Goal: Task Accomplishment & Management: Complete application form

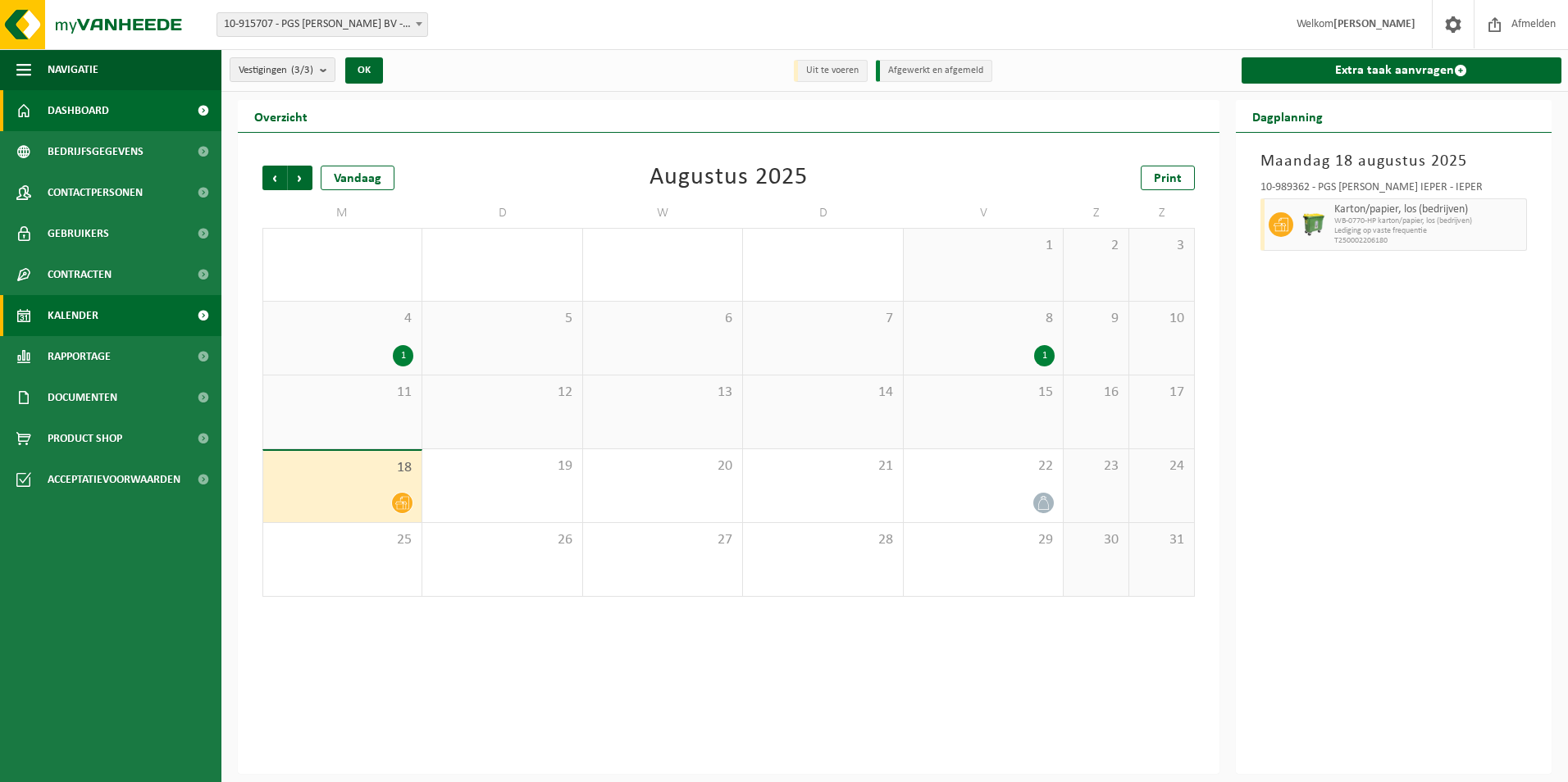
click at [73, 110] on span "Dashboard" at bounding box center [78, 110] width 61 height 41
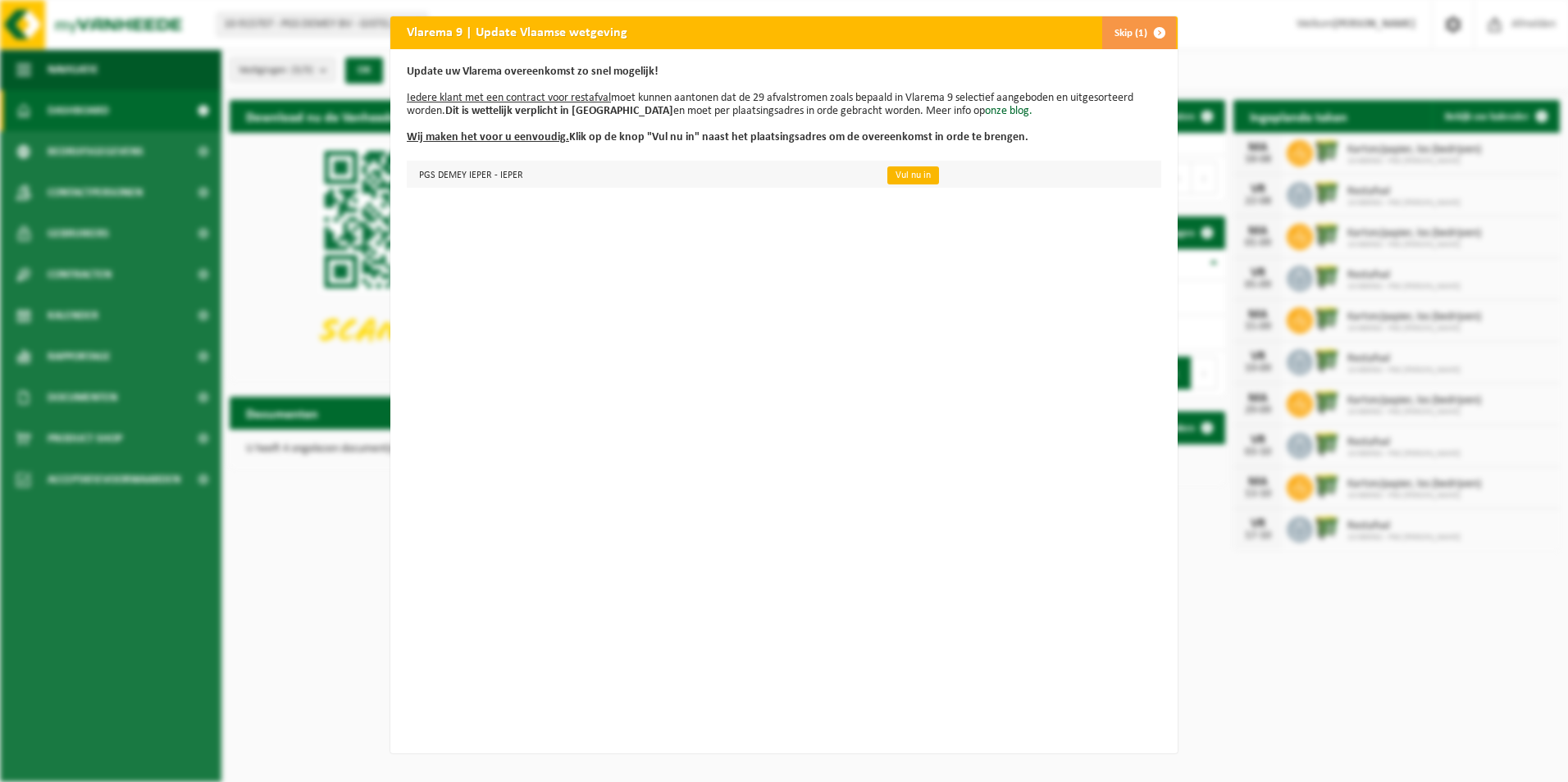
click at [895, 173] on link "Vul nu in" at bounding box center [914, 175] width 52 height 18
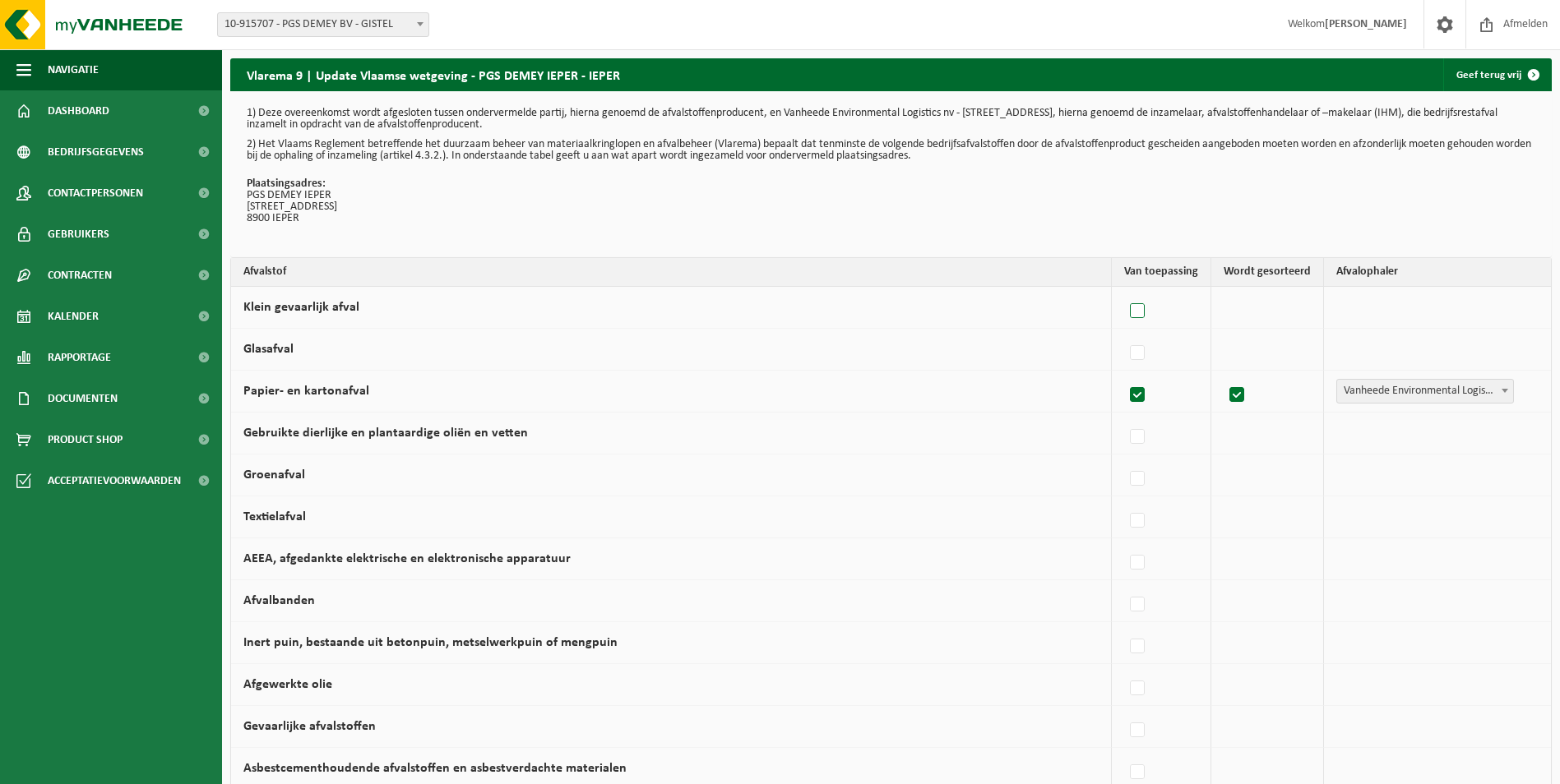
click at [1142, 312] on label at bounding box center [1138, 312] width 23 height 24
click at [1125, 291] on input "Klein gevaarlijk afval" at bounding box center [1124, 290] width 1 height 1
checkbox input "true"
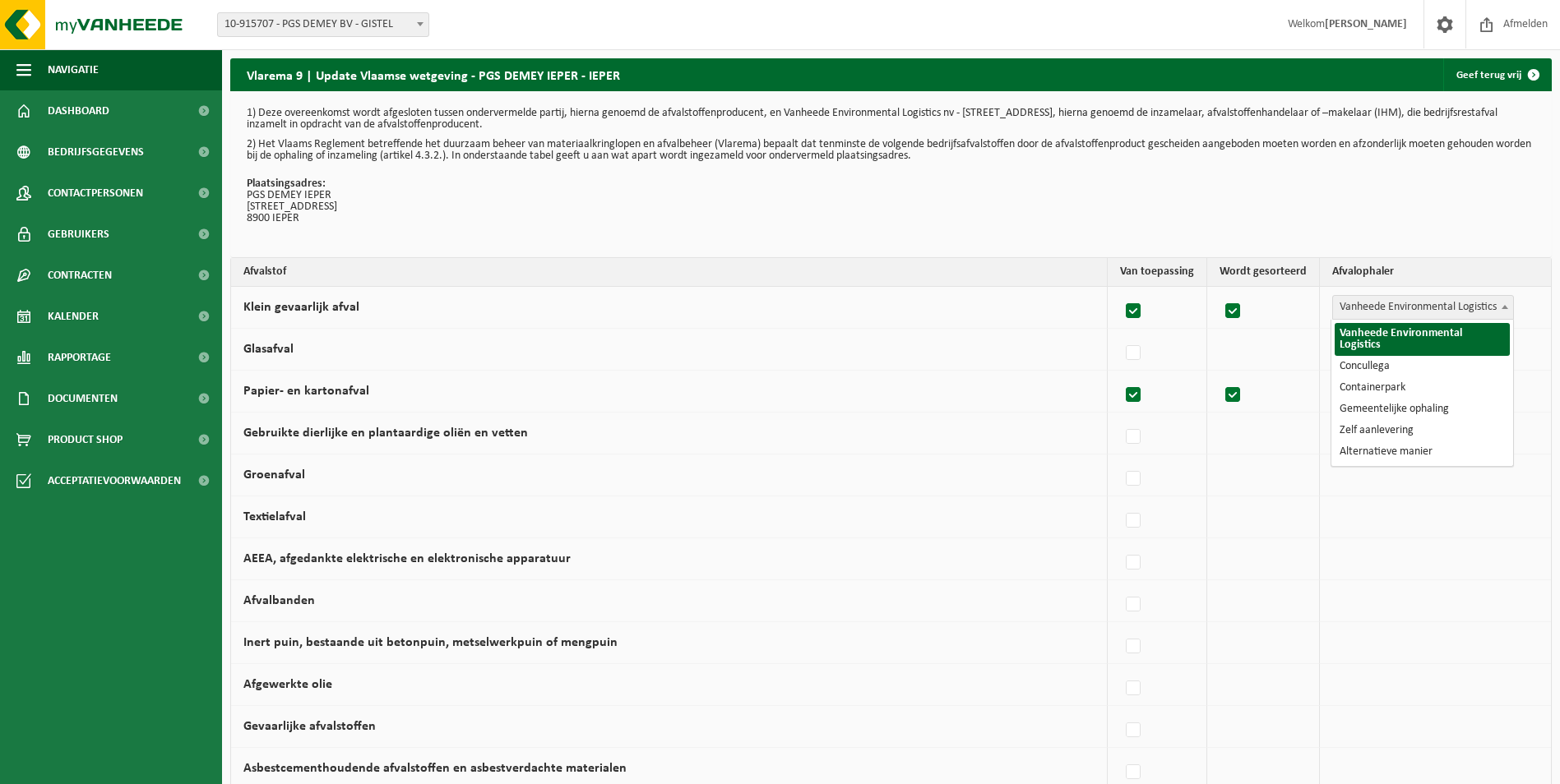
click at [1505, 303] on span at bounding box center [1505, 306] width 16 height 22
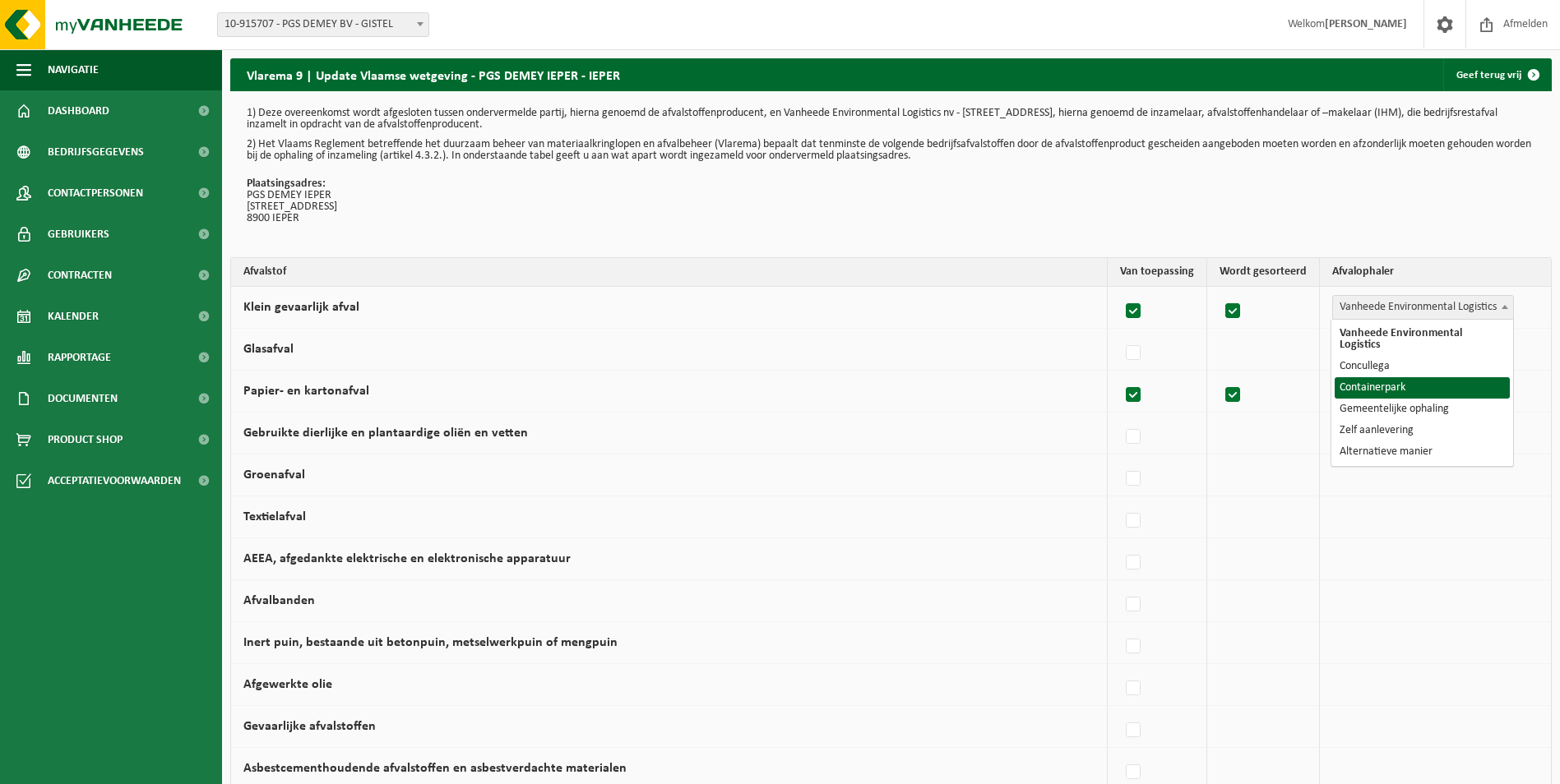
select select "Containerpark"
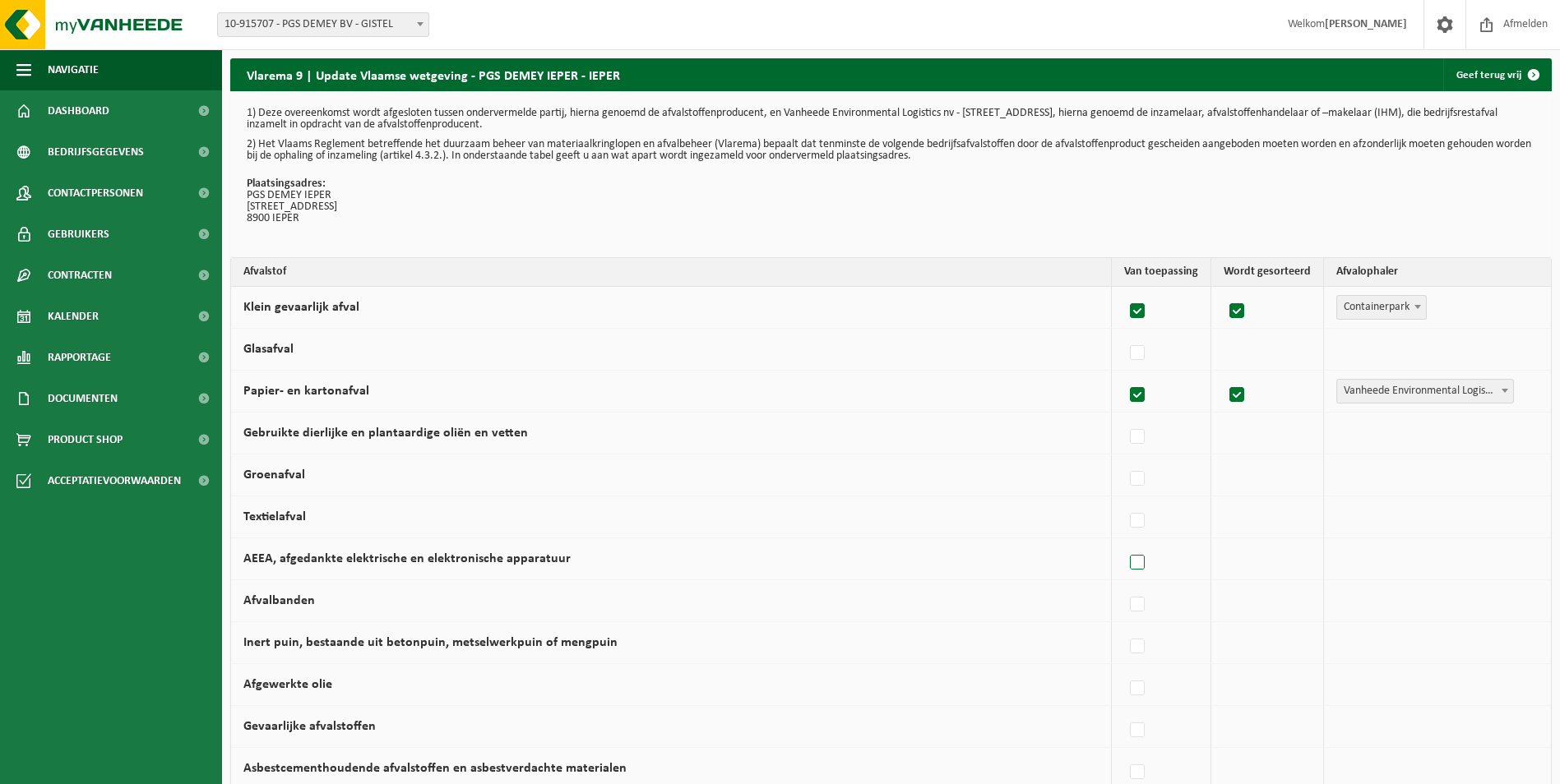
click at [1147, 564] on label at bounding box center [1138, 562] width 23 height 24
click at [1125, 543] on input "AEEA, afgedankte elektrische en elektronische apparatuur" at bounding box center [1124, 542] width 1 height 1
checkbox input "true"
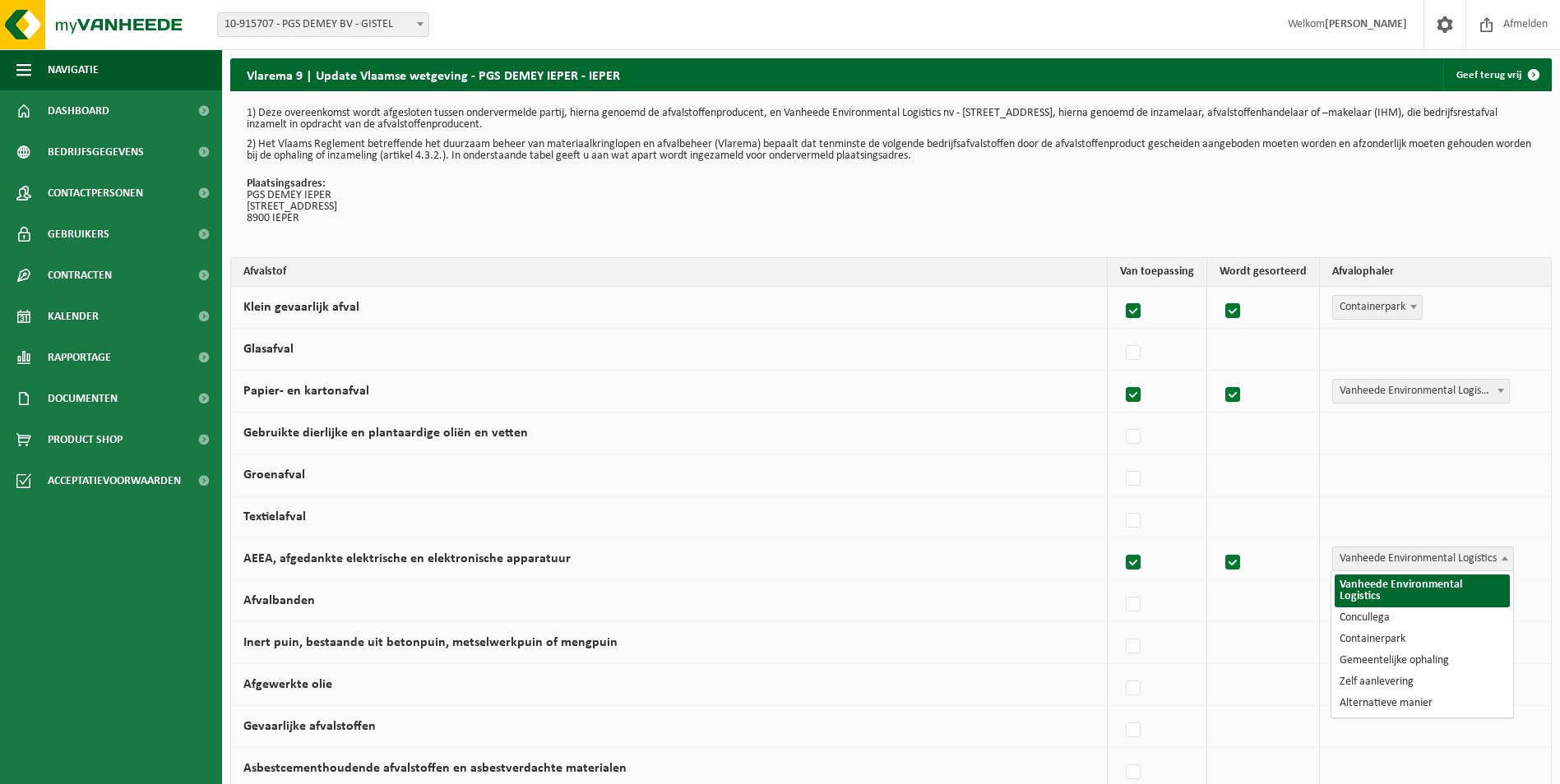
click at [1423, 560] on span "Vanheede Environmental Logistics" at bounding box center [1423, 559] width 180 height 23
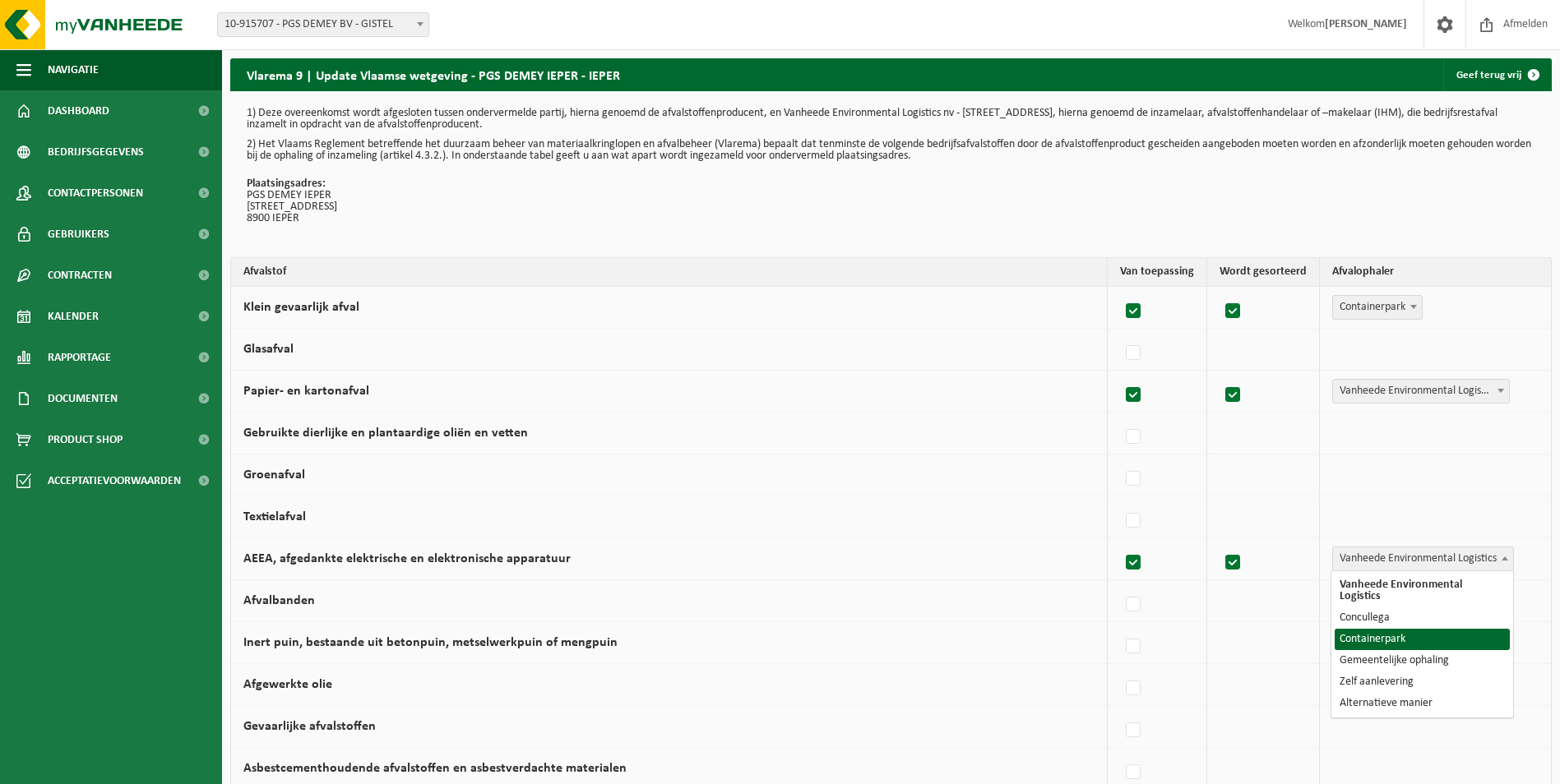
select select "Containerpark"
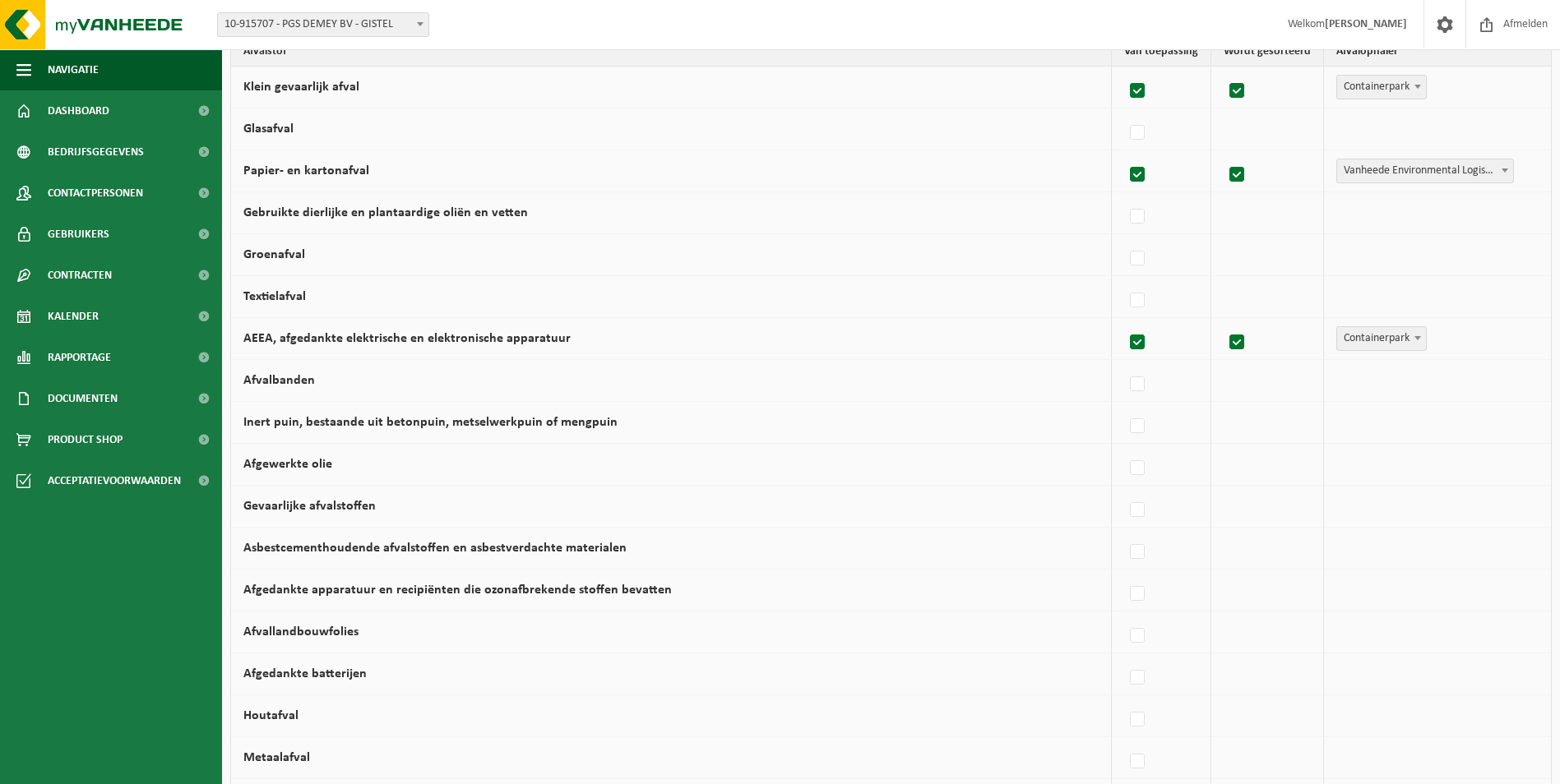
scroll to position [247, 0]
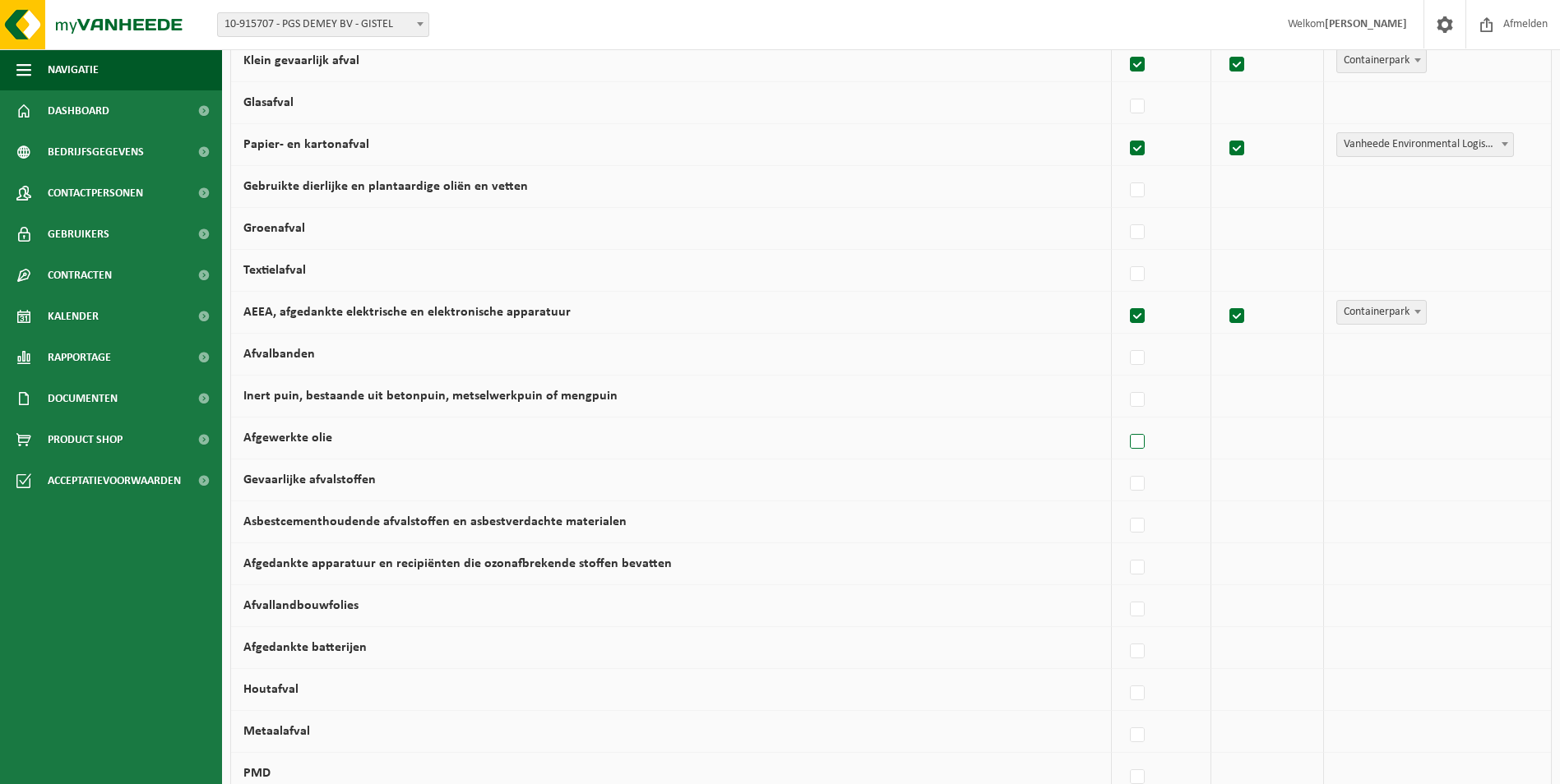
click at [1141, 445] on label at bounding box center [1138, 442] width 23 height 24
click at [1125, 421] on input "Afgewerkte olie" at bounding box center [1124, 421] width 1 height 1
checkbox input "true"
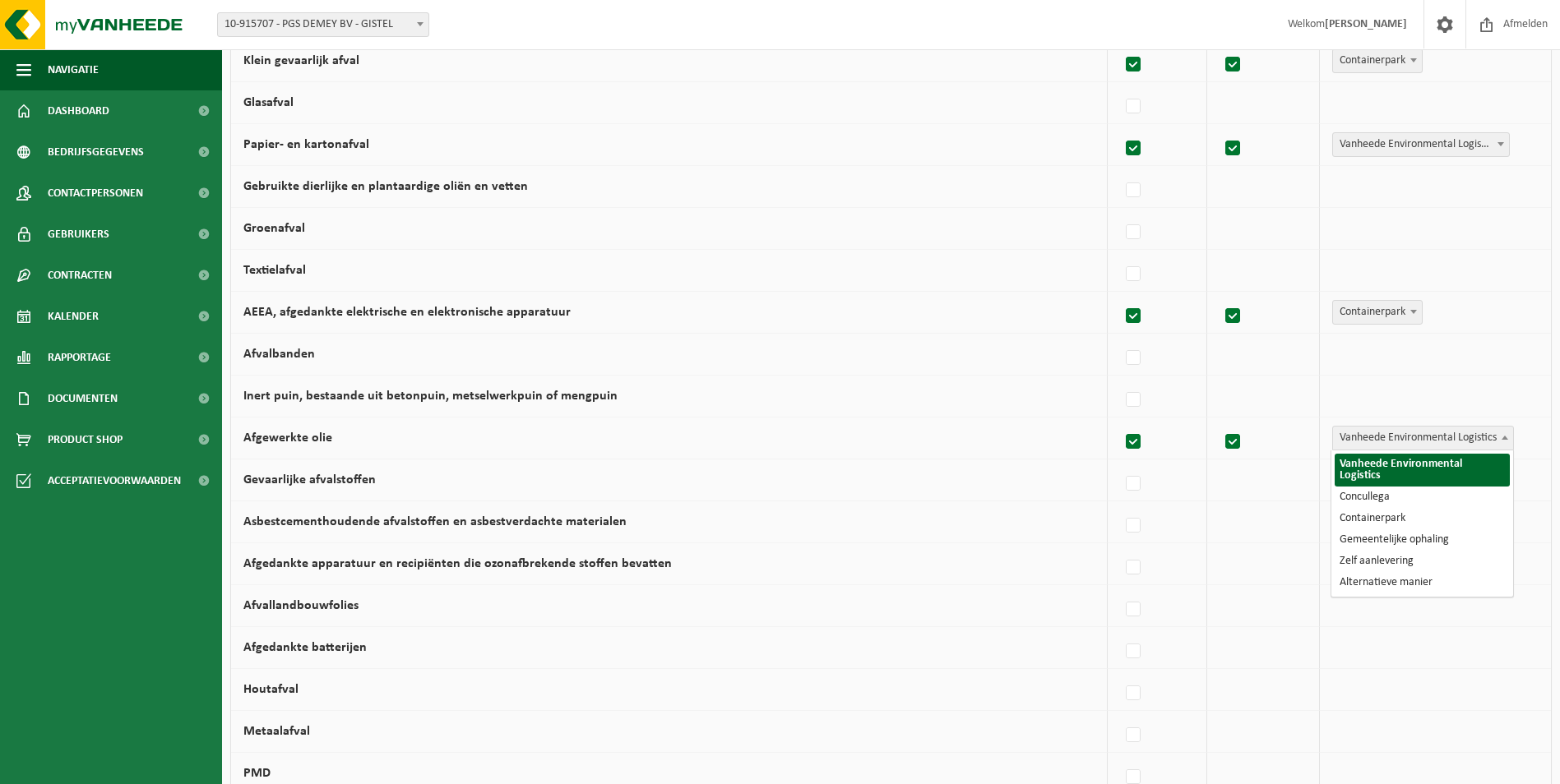
click at [1391, 438] on span "Vanheede Environmental Logistics" at bounding box center [1423, 438] width 180 height 23
select select "Concullega"
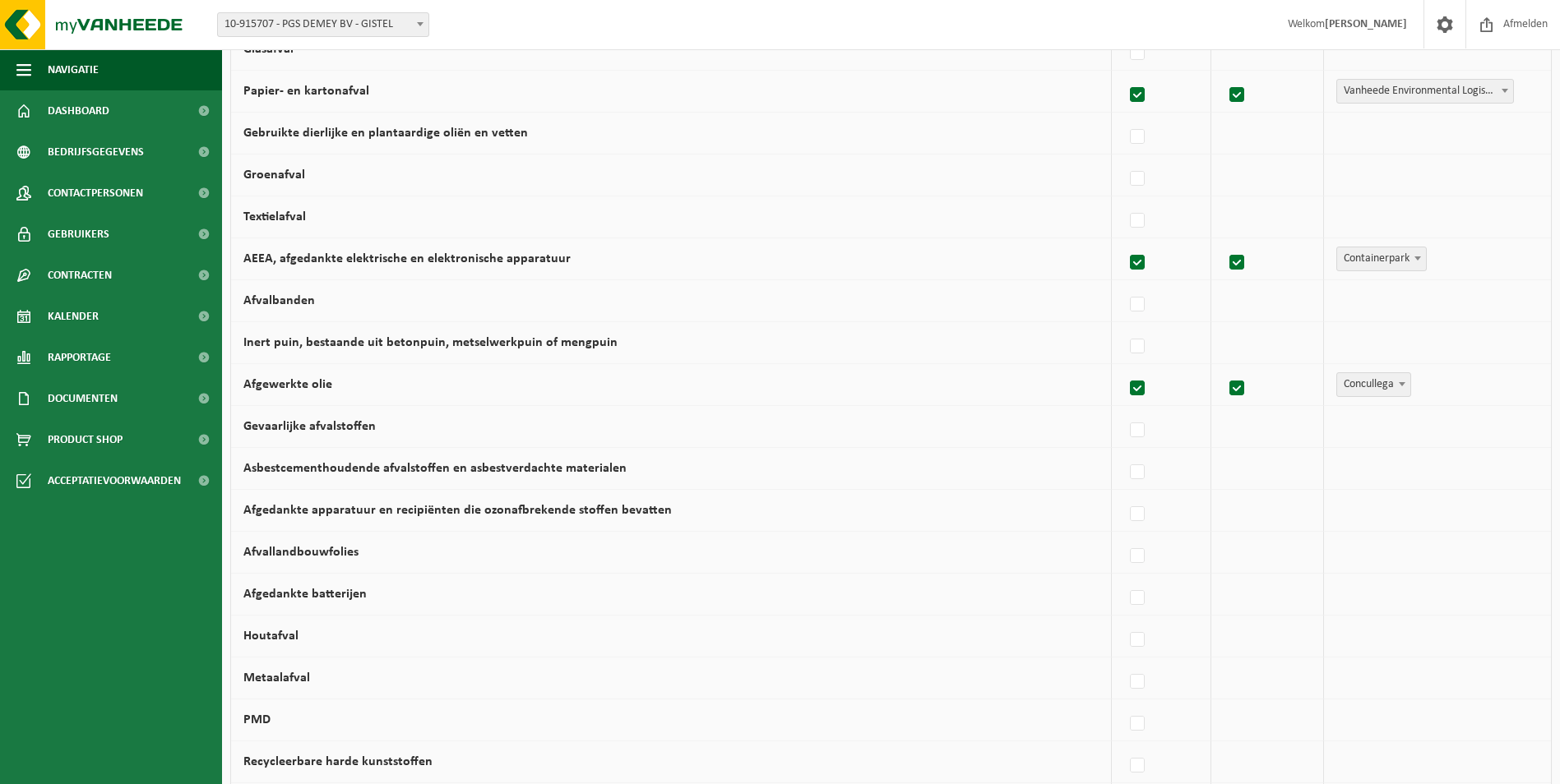
scroll to position [329, 0]
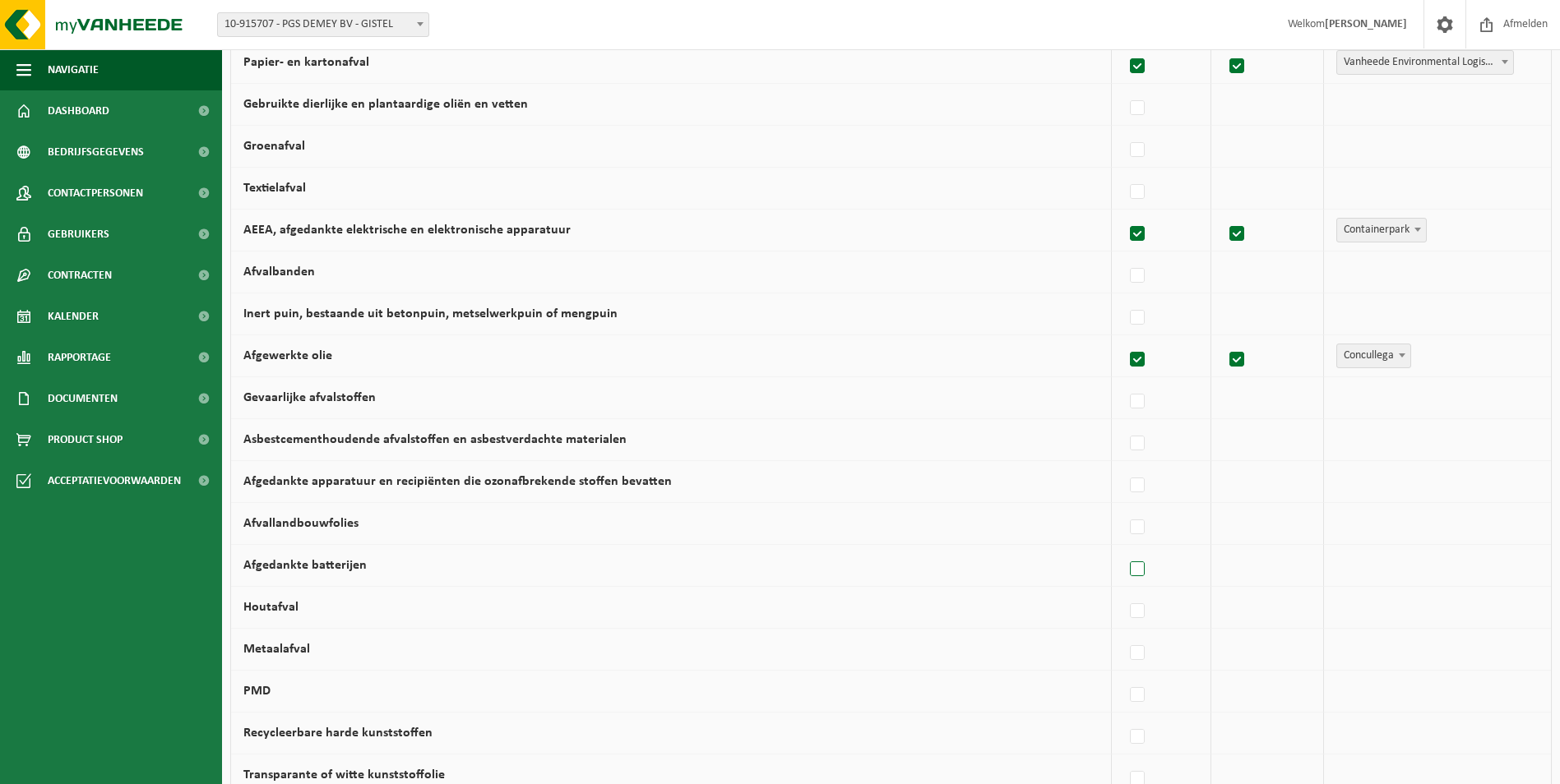
click at [1145, 573] on label at bounding box center [1138, 569] width 23 height 24
click at [1125, 549] on input "Afgedankte batterijen" at bounding box center [1124, 549] width 1 height 1
checkbox input "true"
click at [1377, 567] on span "Vanheede Environmental Logistics" at bounding box center [1423, 565] width 180 height 23
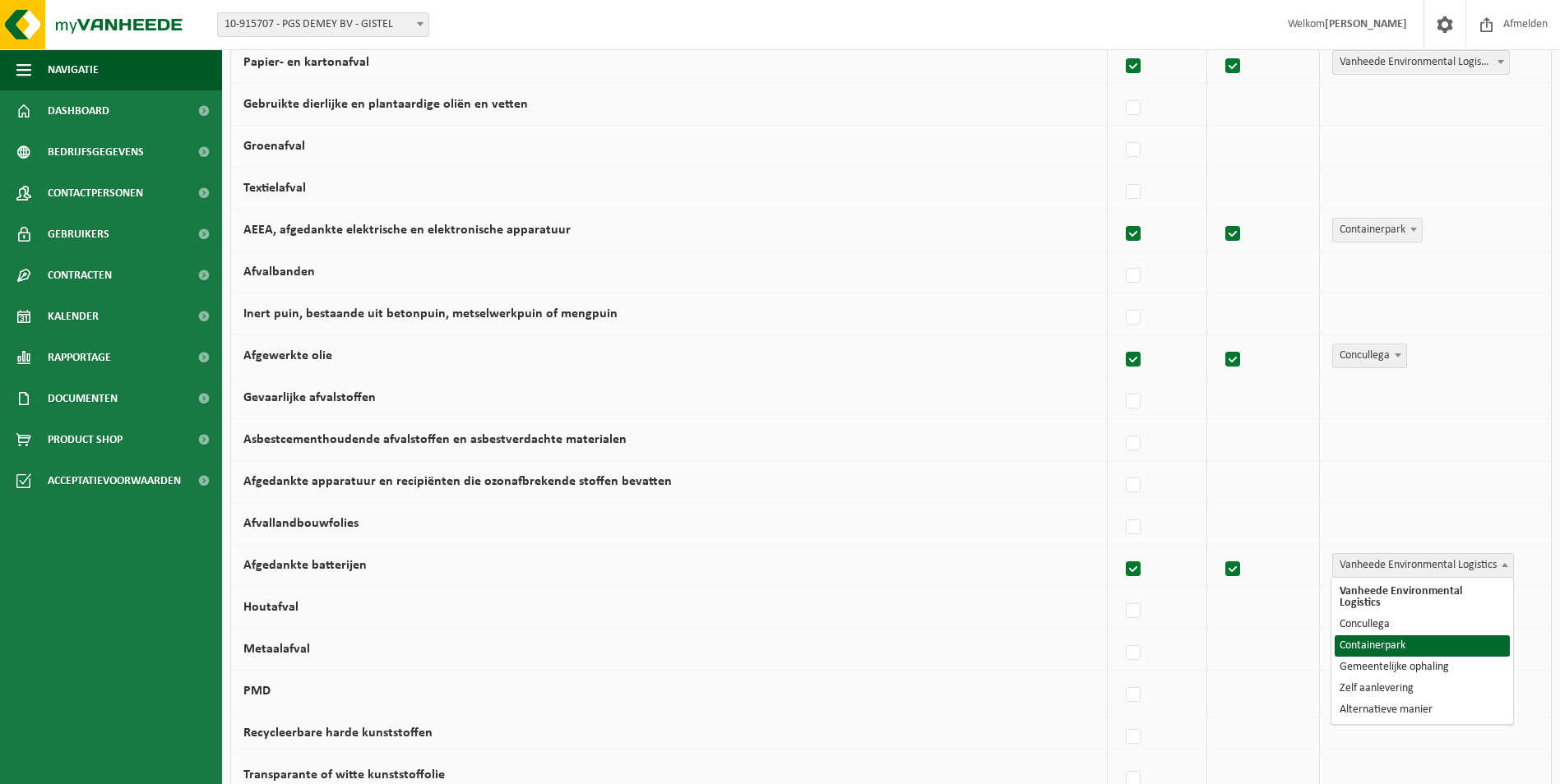
select select "Containerpark"
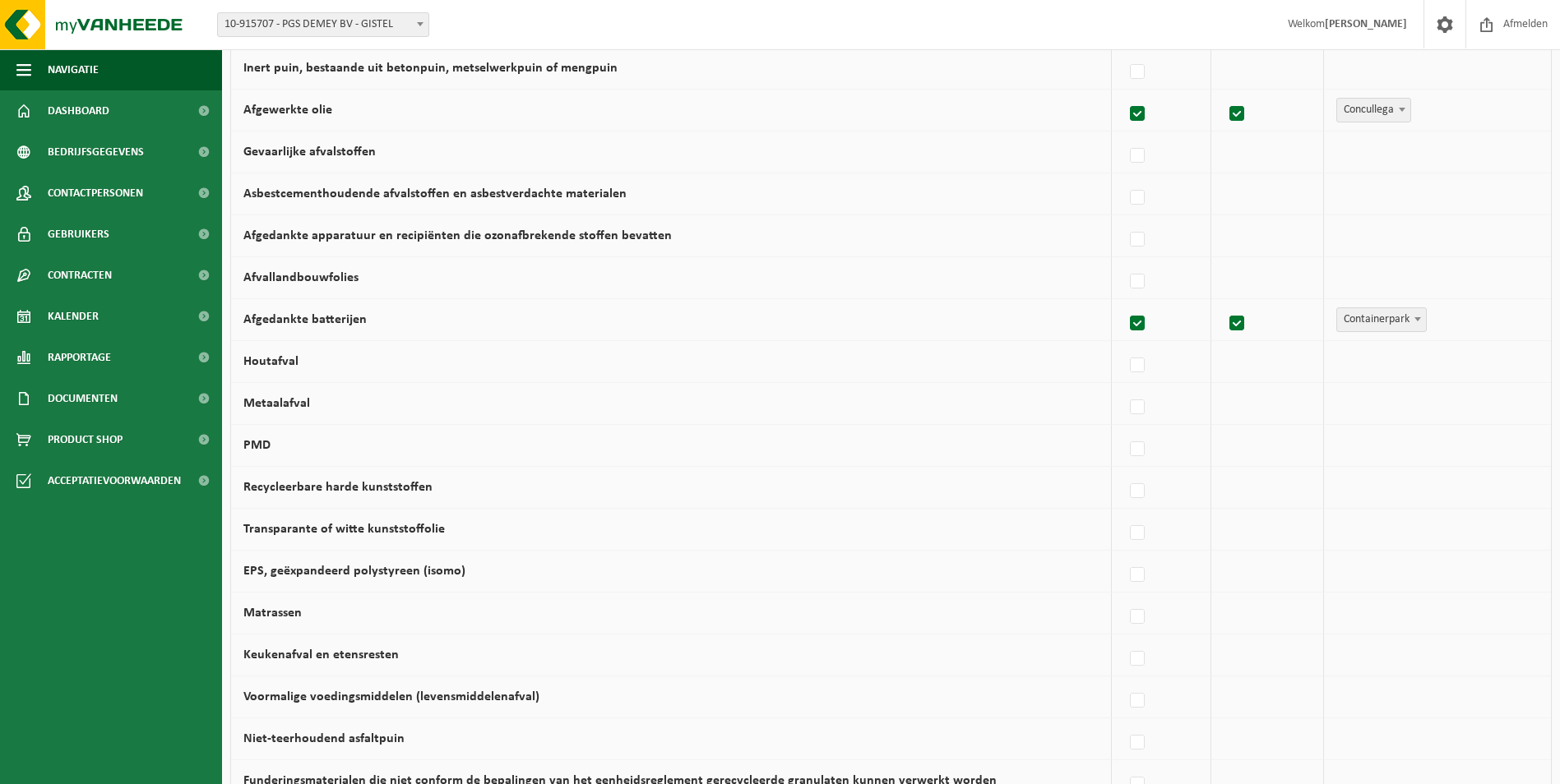
scroll to position [575, 0]
click at [1140, 409] on label at bounding box center [1138, 407] width 23 height 24
click at [1125, 386] on input "Metaalafval" at bounding box center [1124, 386] width 1 height 1
checkbox input "true"
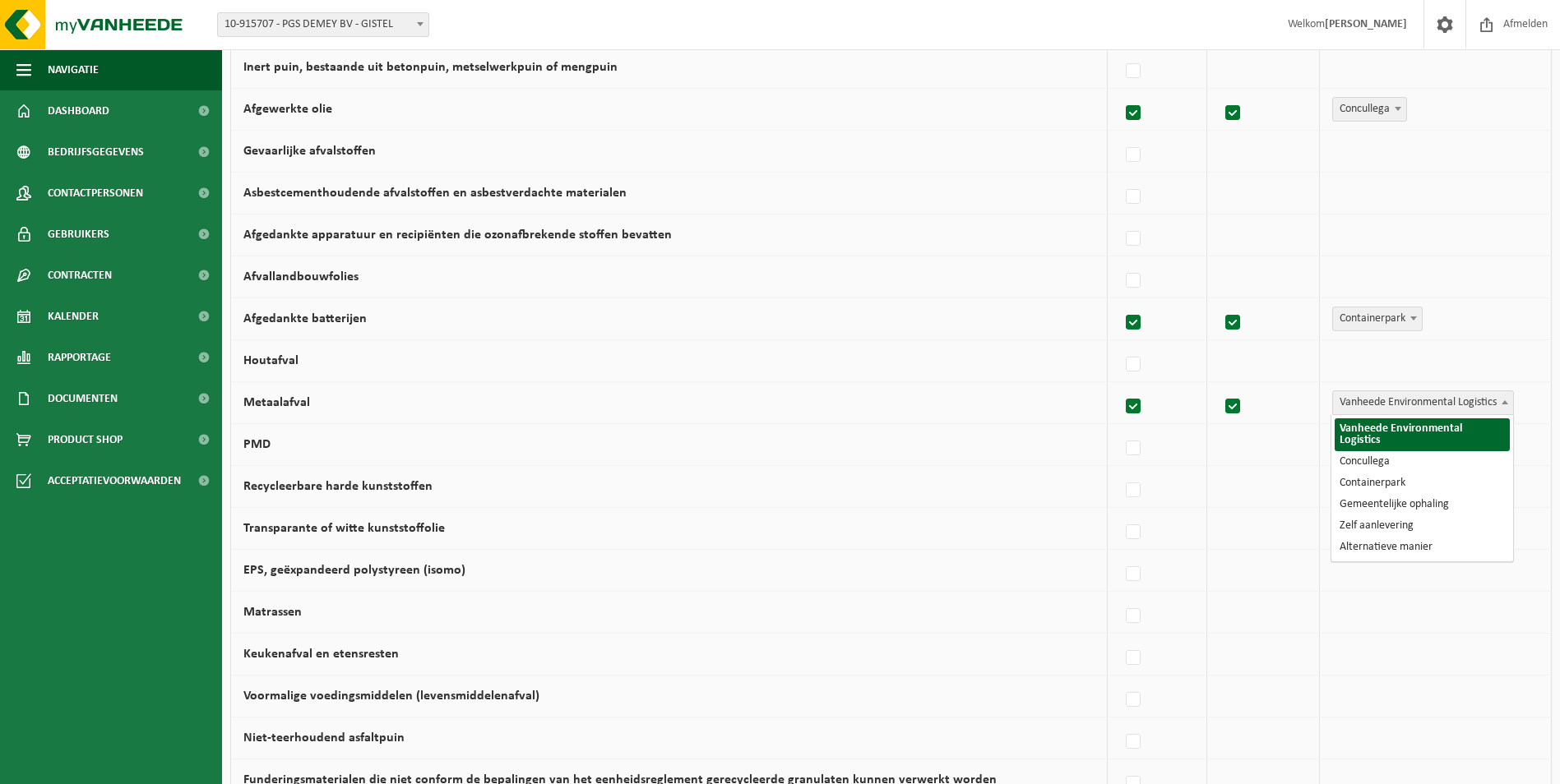
click at [1402, 402] on span "Vanheede Environmental Logistics" at bounding box center [1423, 402] width 180 height 23
select select "Concullega"
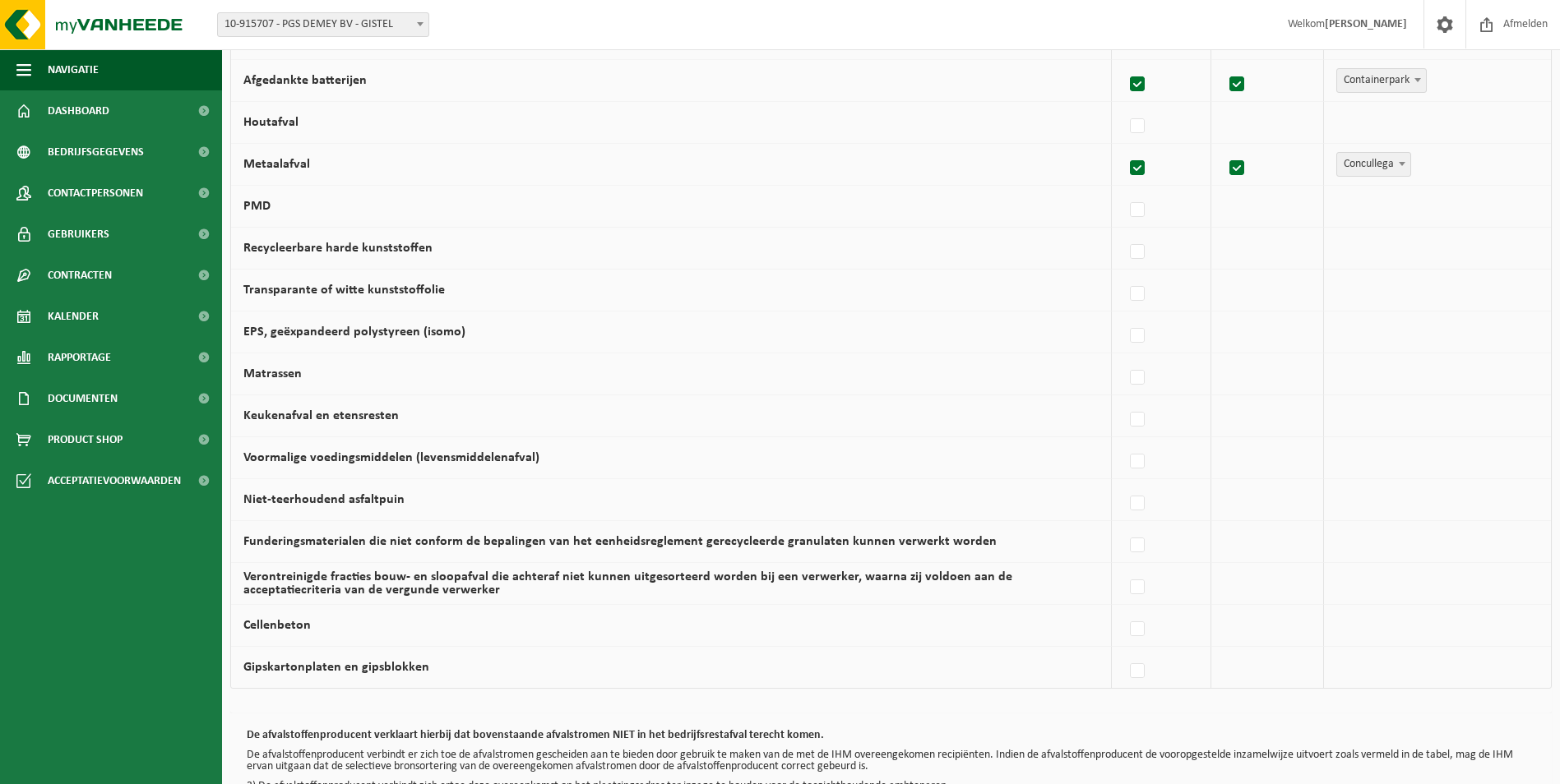
scroll to position [822, 0]
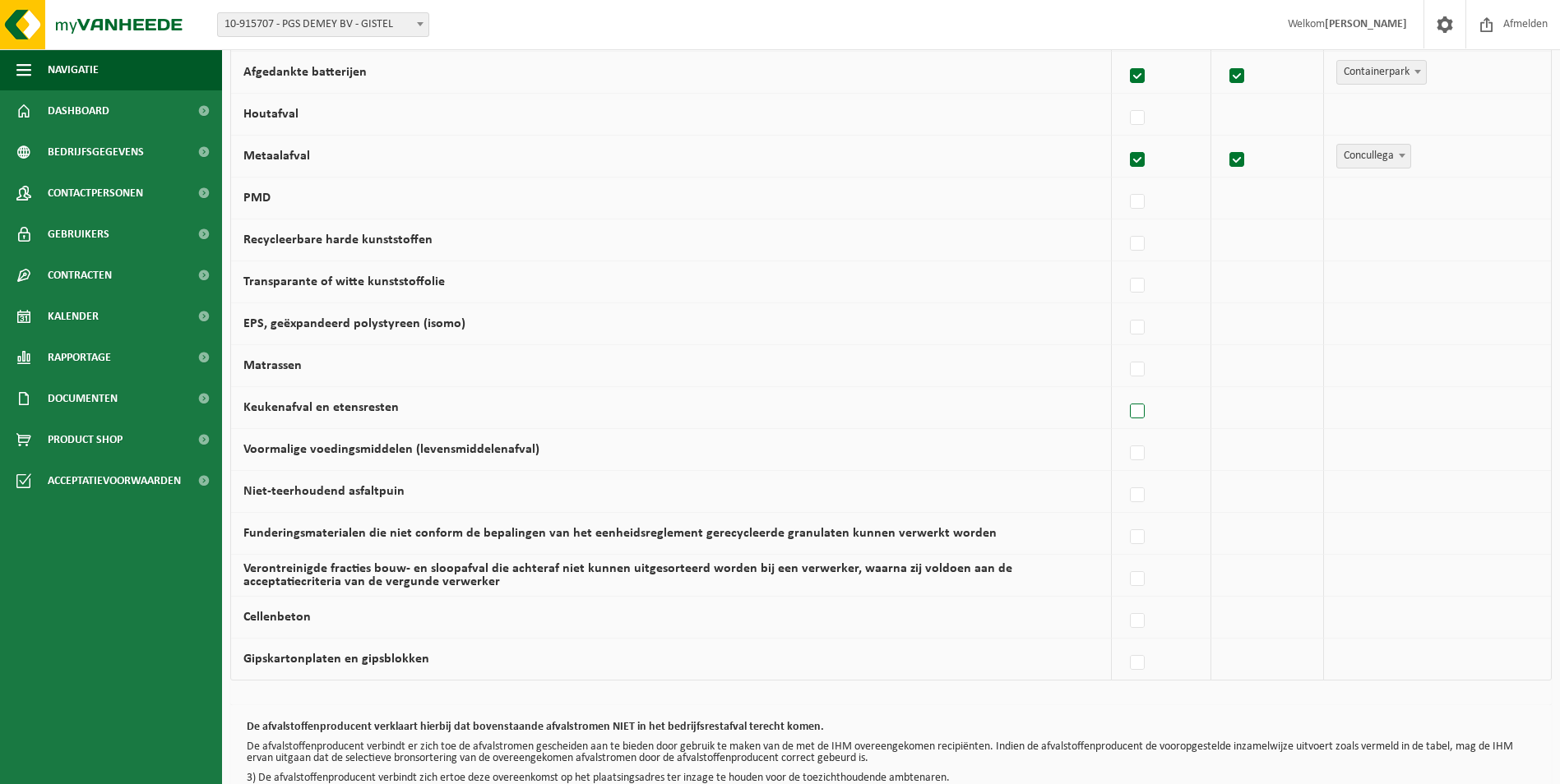
click at [1142, 406] on label at bounding box center [1138, 412] width 23 height 24
click at [1125, 391] on input "Keukenafval en etensresten" at bounding box center [1124, 390] width 1 height 1
checkbox input "true"
click at [1354, 404] on span "Vanheede Environmental Logistics" at bounding box center [1423, 408] width 180 height 23
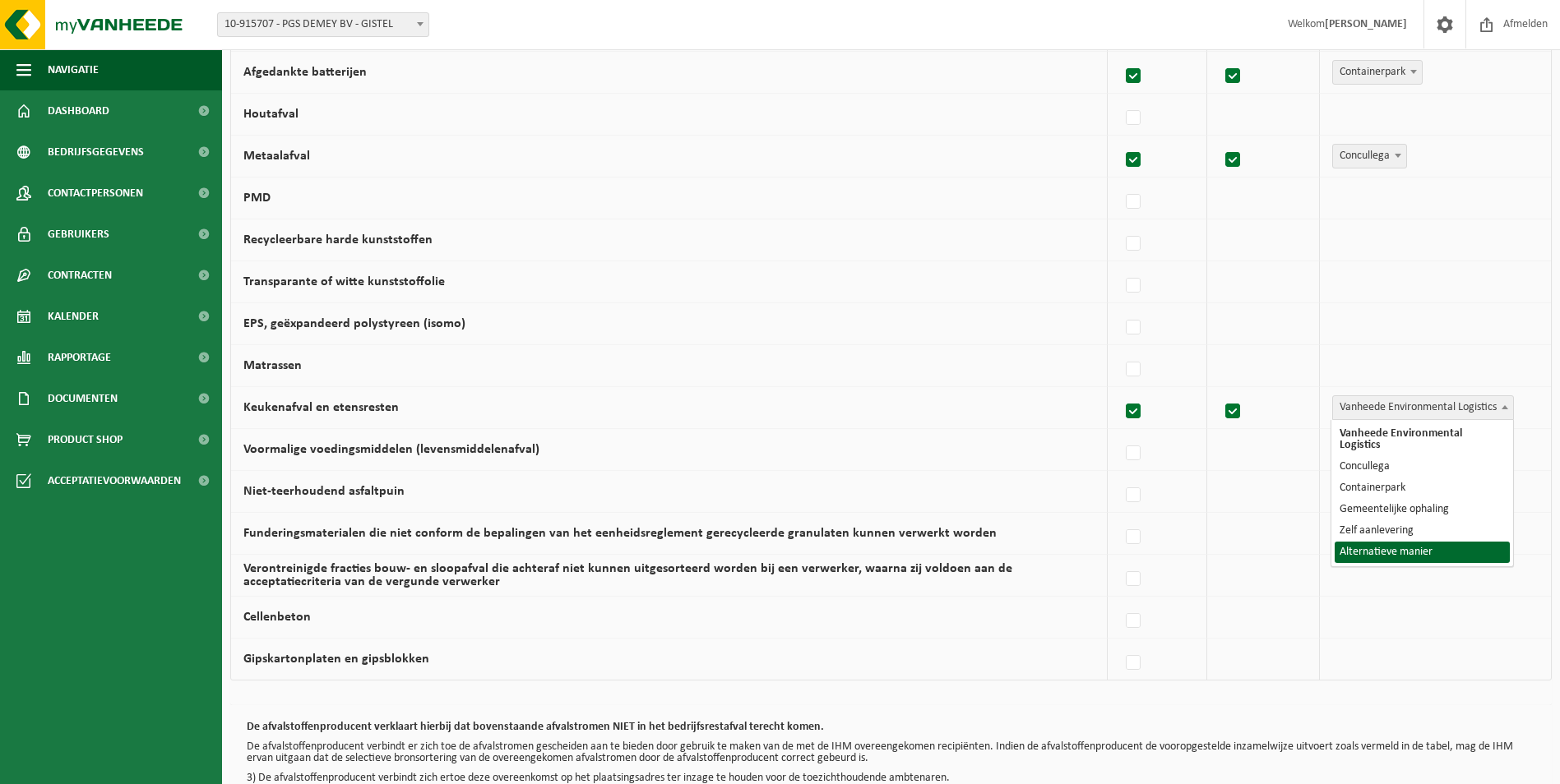
select select "Alternatieve manier"
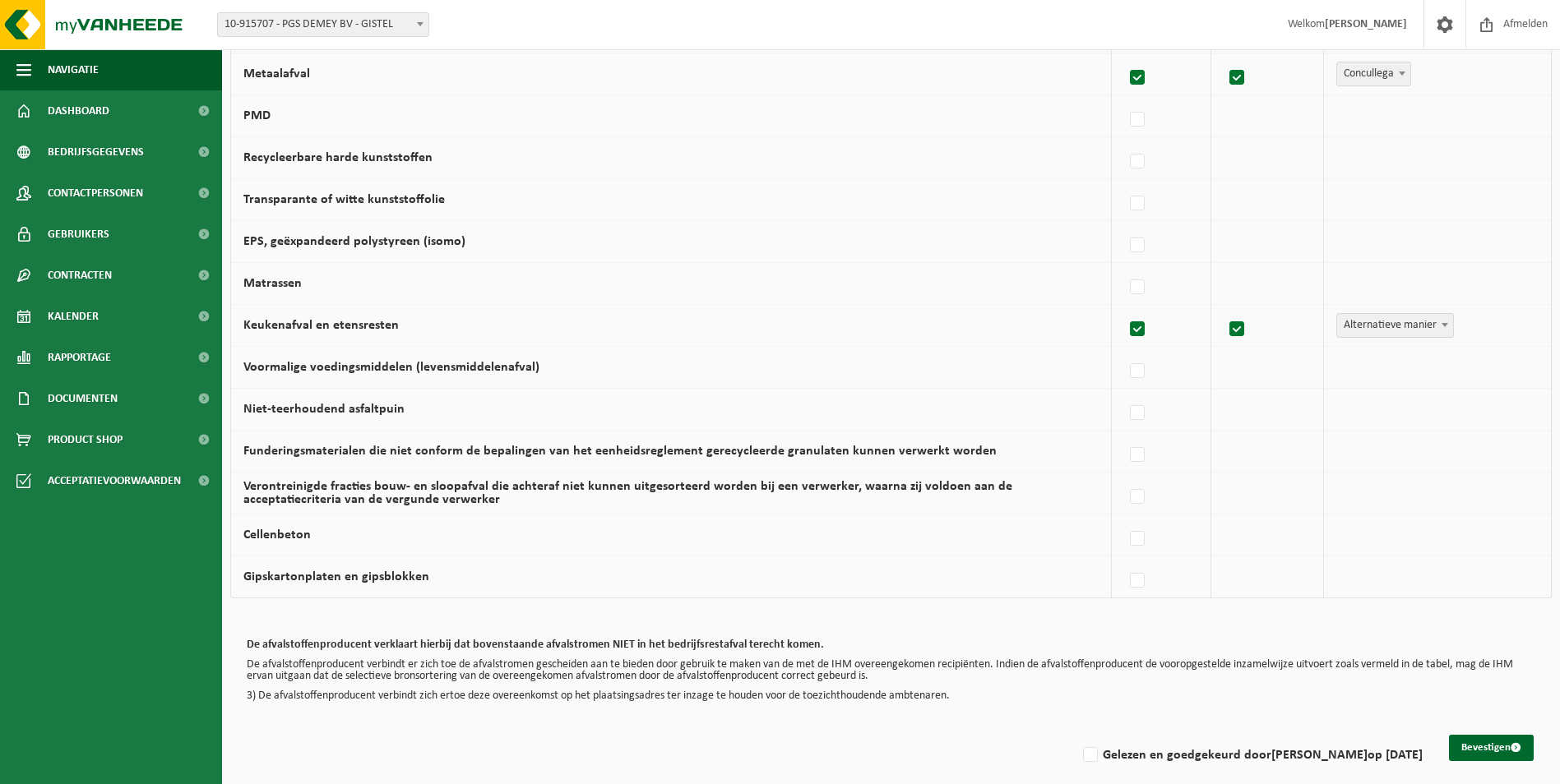
scroll to position [921, 0]
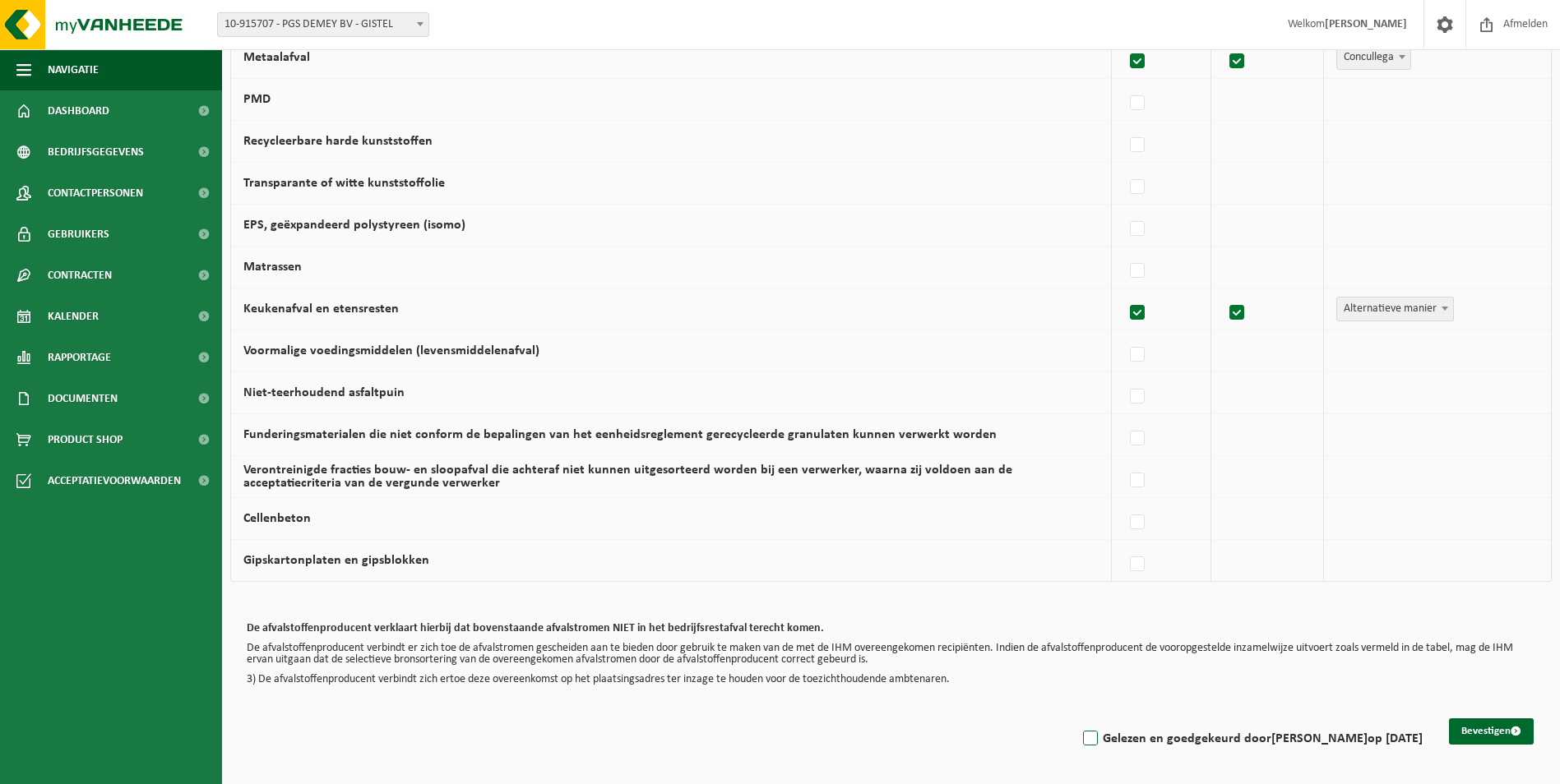
click at [1082, 744] on label "Gelezen en goedgekeurd door Frank Knockaert op 18/08/25" at bounding box center [1251, 739] width 343 height 24
click at [1077, 718] on input "Gelezen en goedgekeurd door Frank Knockaert op 18/08/25" at bounding box center [1077, 717] width 1 height 1
checkbox input "true"
click at [1144, 103] on label at bounding box center [1138, 103] width 23 height 24
click at [1125, 83] on input "PMD" at bounding box center [1124, 82] width 1 height 1
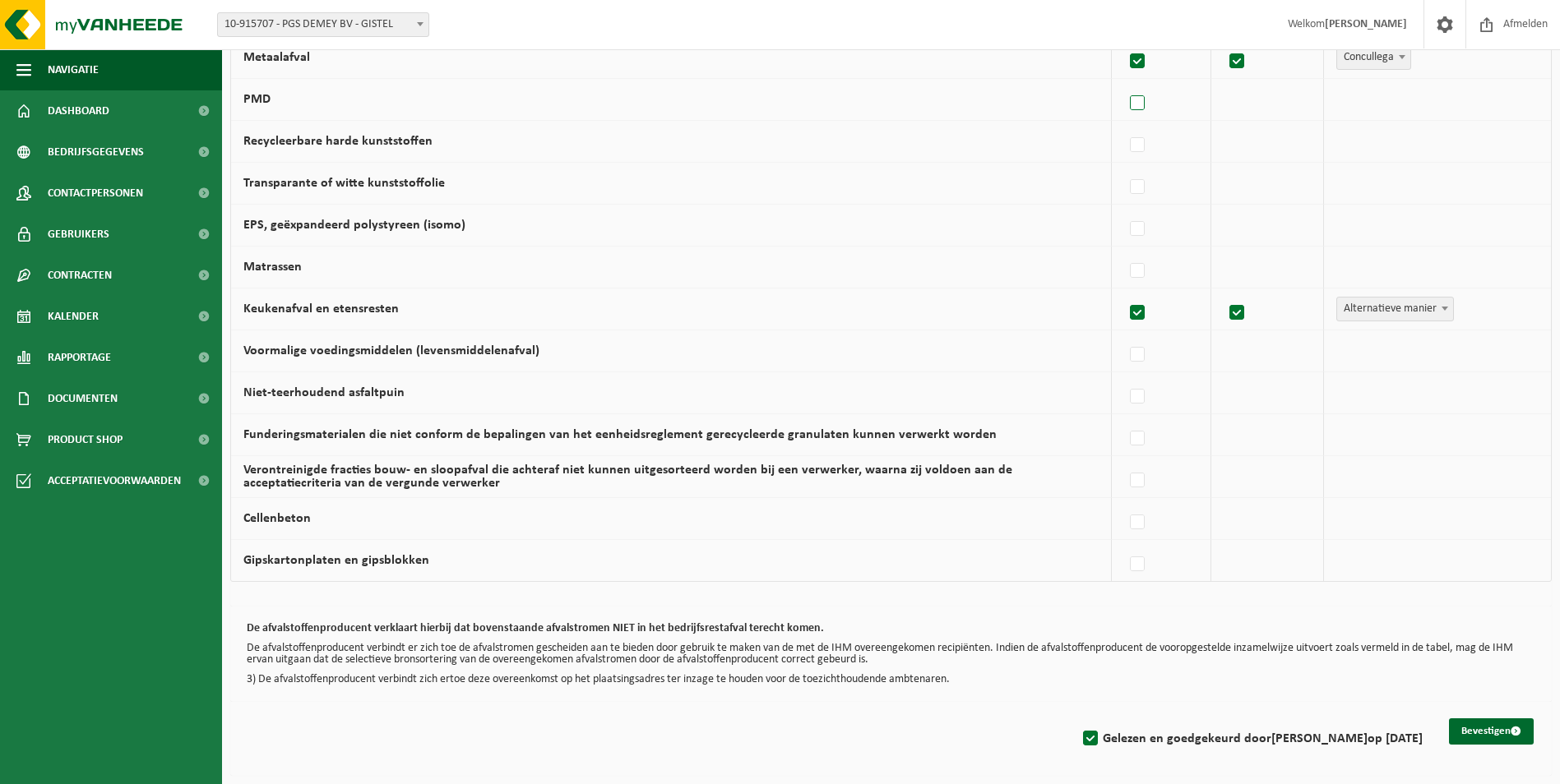
checkbox input "true"
click at [1372, 104] on span "Vanheede Environmental Logistics" at bounding box center [1423, 100] width 180 height 23
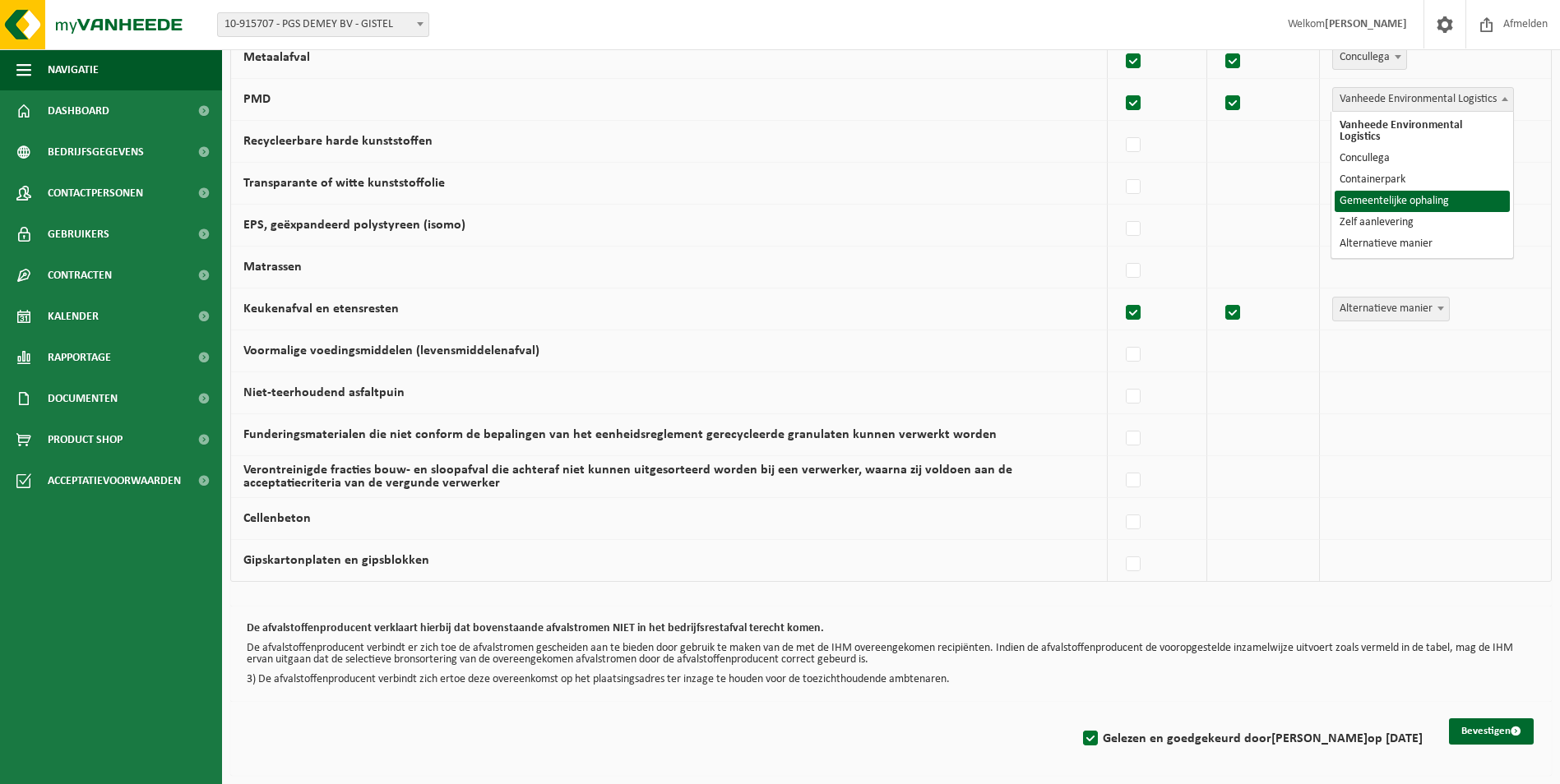
select select "Gemeentelijke ophaling"
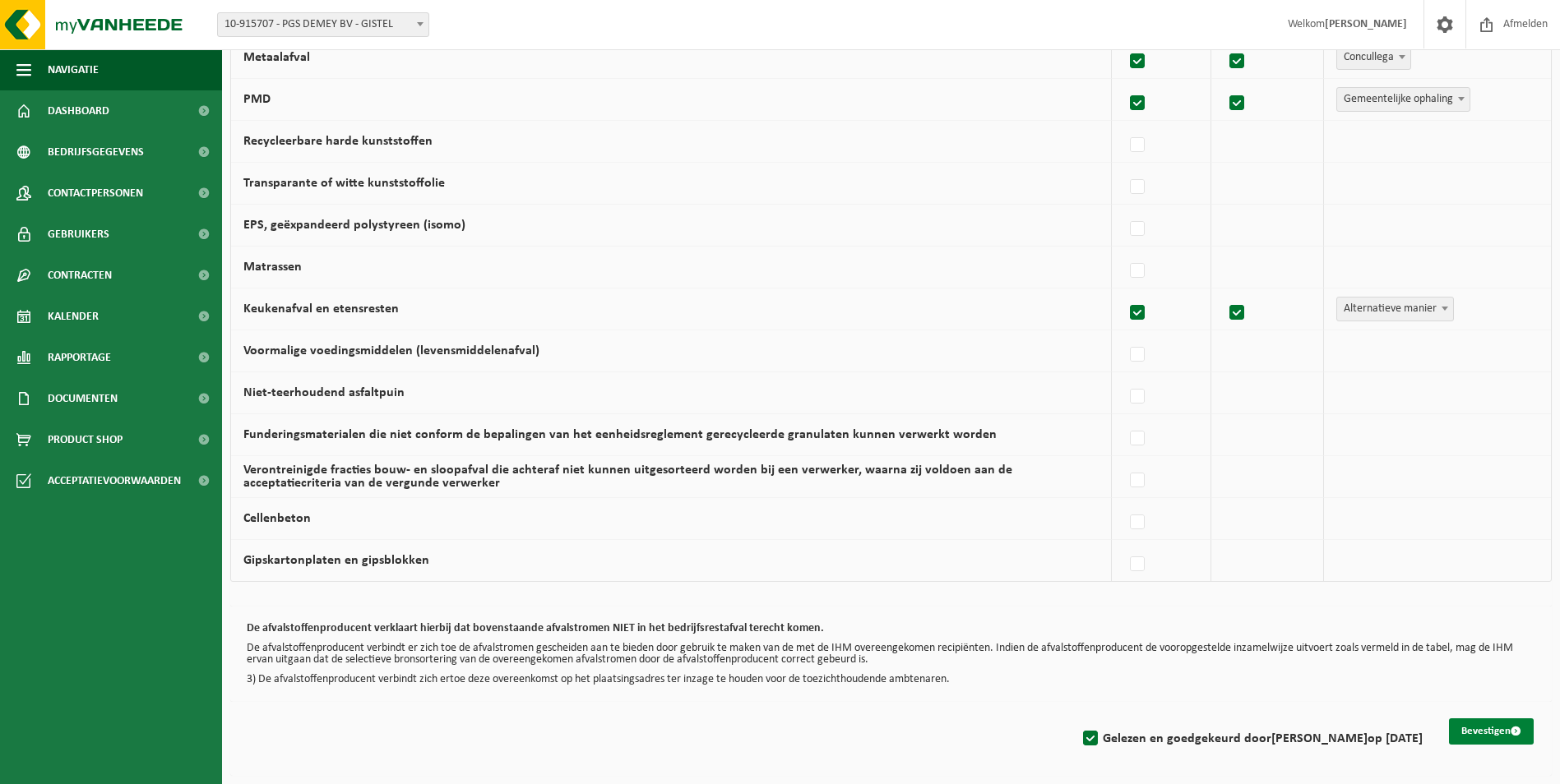
click at [1479, 729] on button "Bevestigen" at bounding box center [1492, 731] width 85 height 26
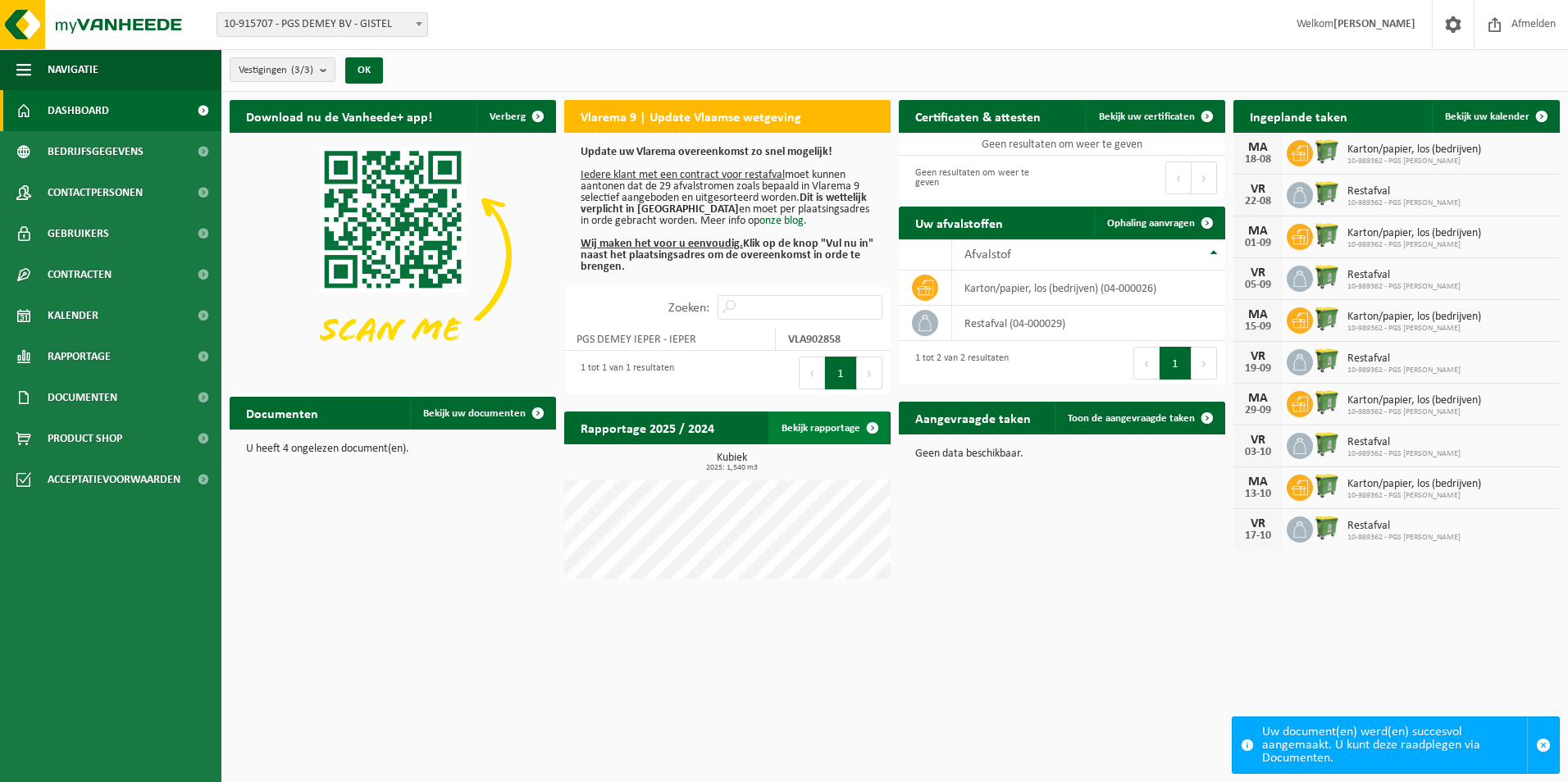
click at [829, 427] on link "Bekijk rapportage" at bounding box center [829, 428] width 121 height 33
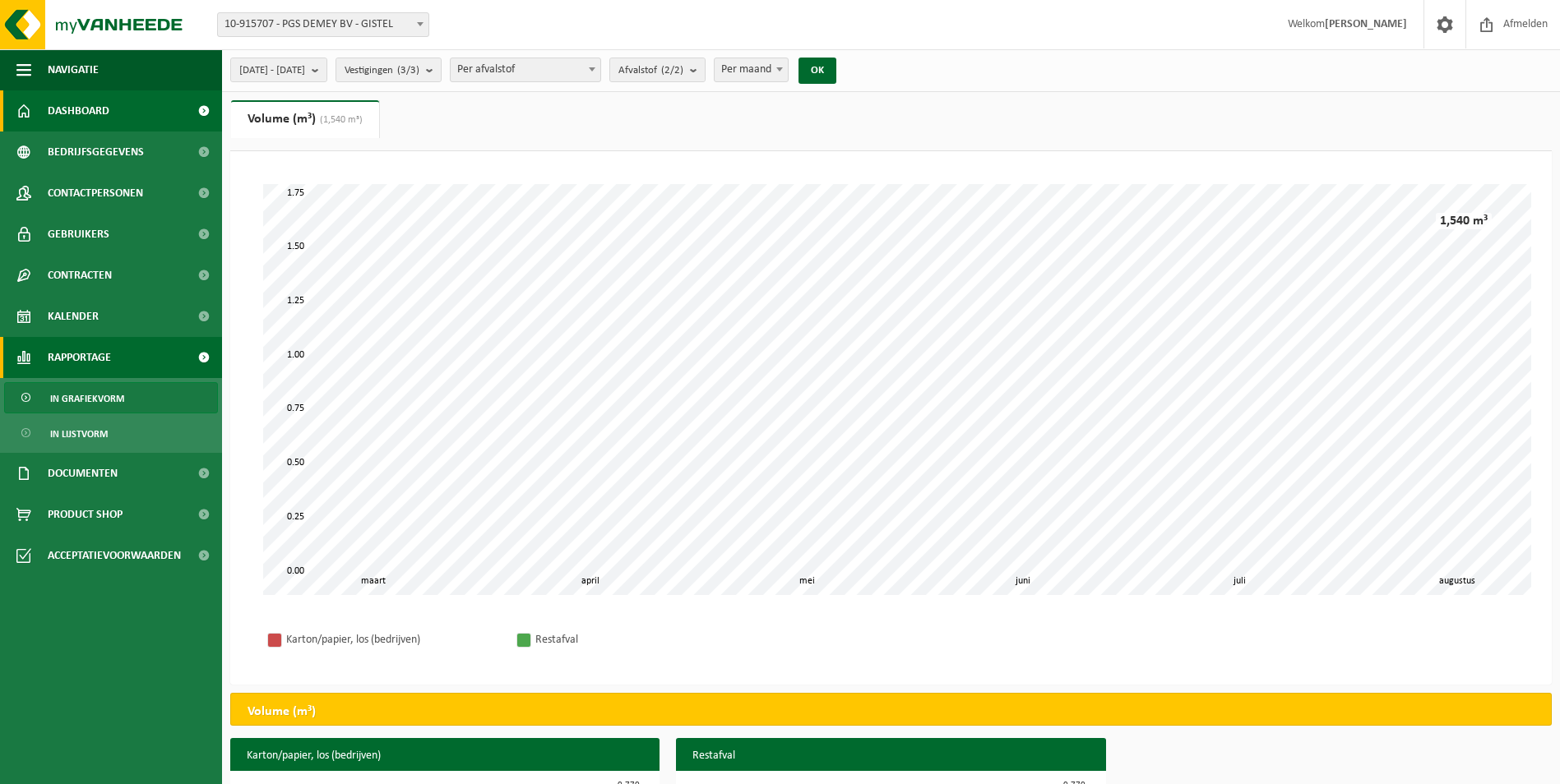
click at [81, 101] on span "Dashboard" at bounding box center [78, 110] width 61 height 41
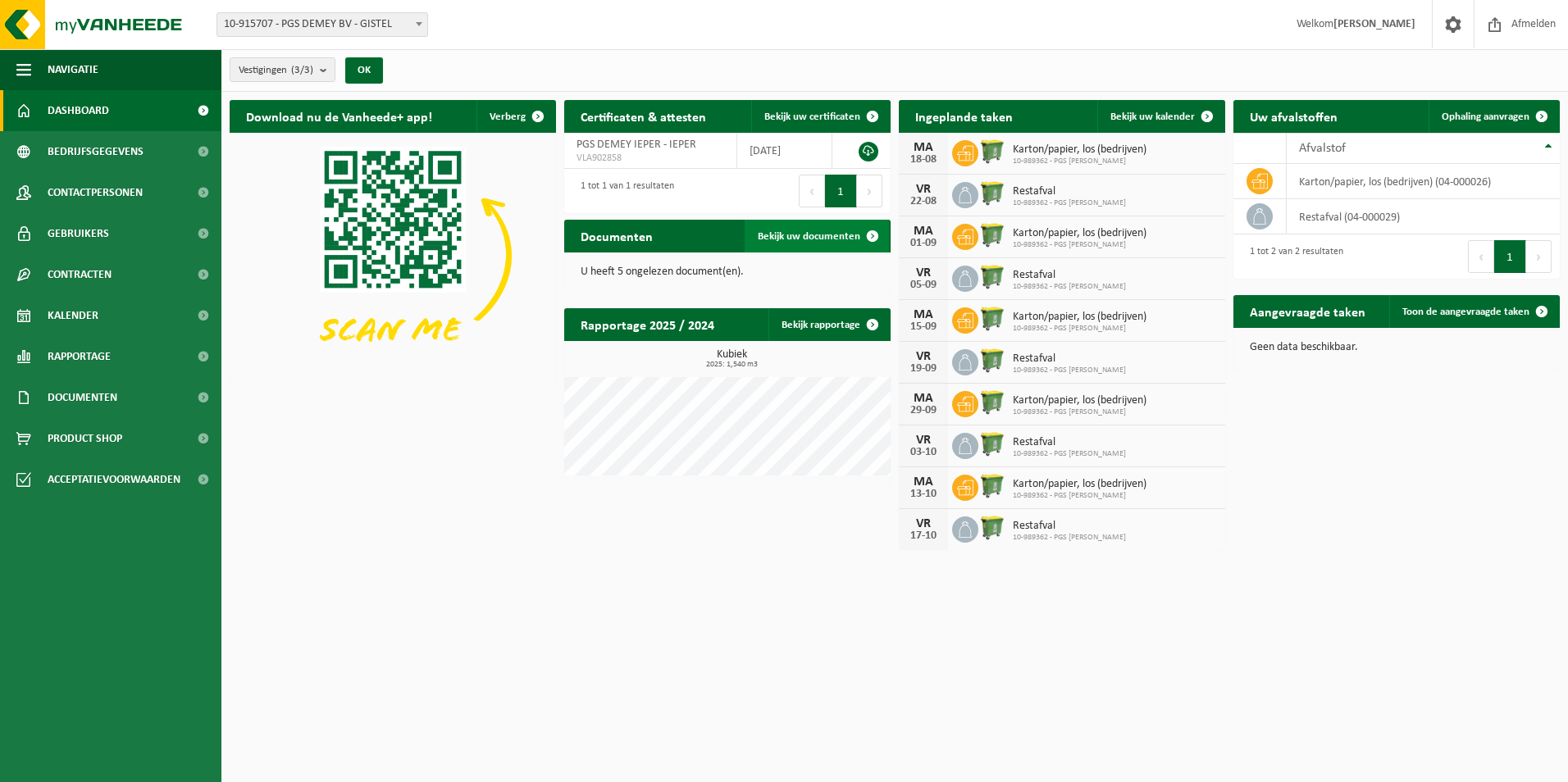
click at [851, 236] on span "Bekijk uw documenten" at bounding box center [809, 236] width 103 height 10
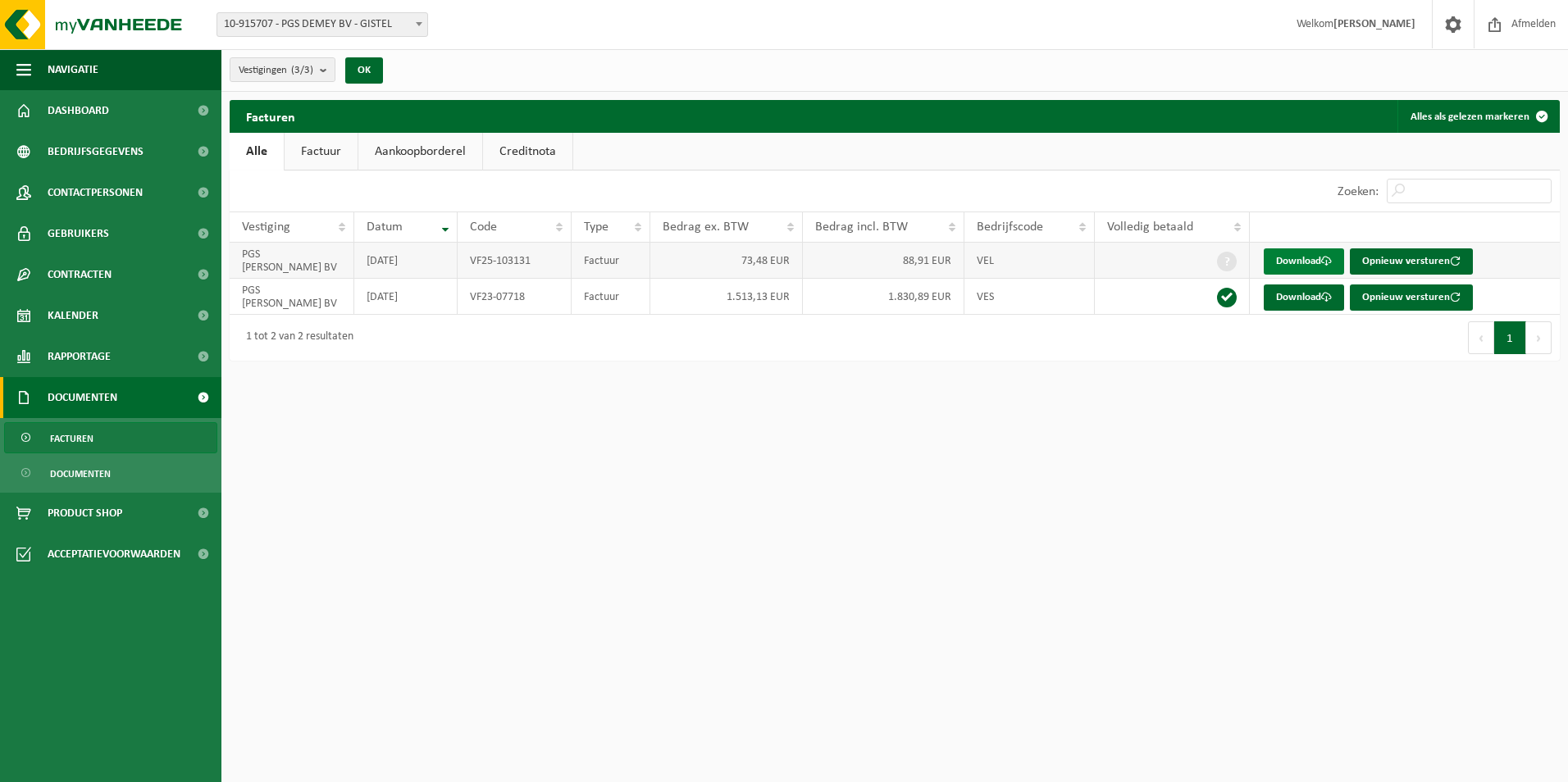
click at [1308, 267] on link "Download" at bounding box center [1304, 262] width 80 height 26
click at [1306, 294] on link "Download" at bounding box center [1304, 298] width 80 height 26
click at [93, 271] on span "Contracten" at bounding box center [79, 274] width 64 height 41
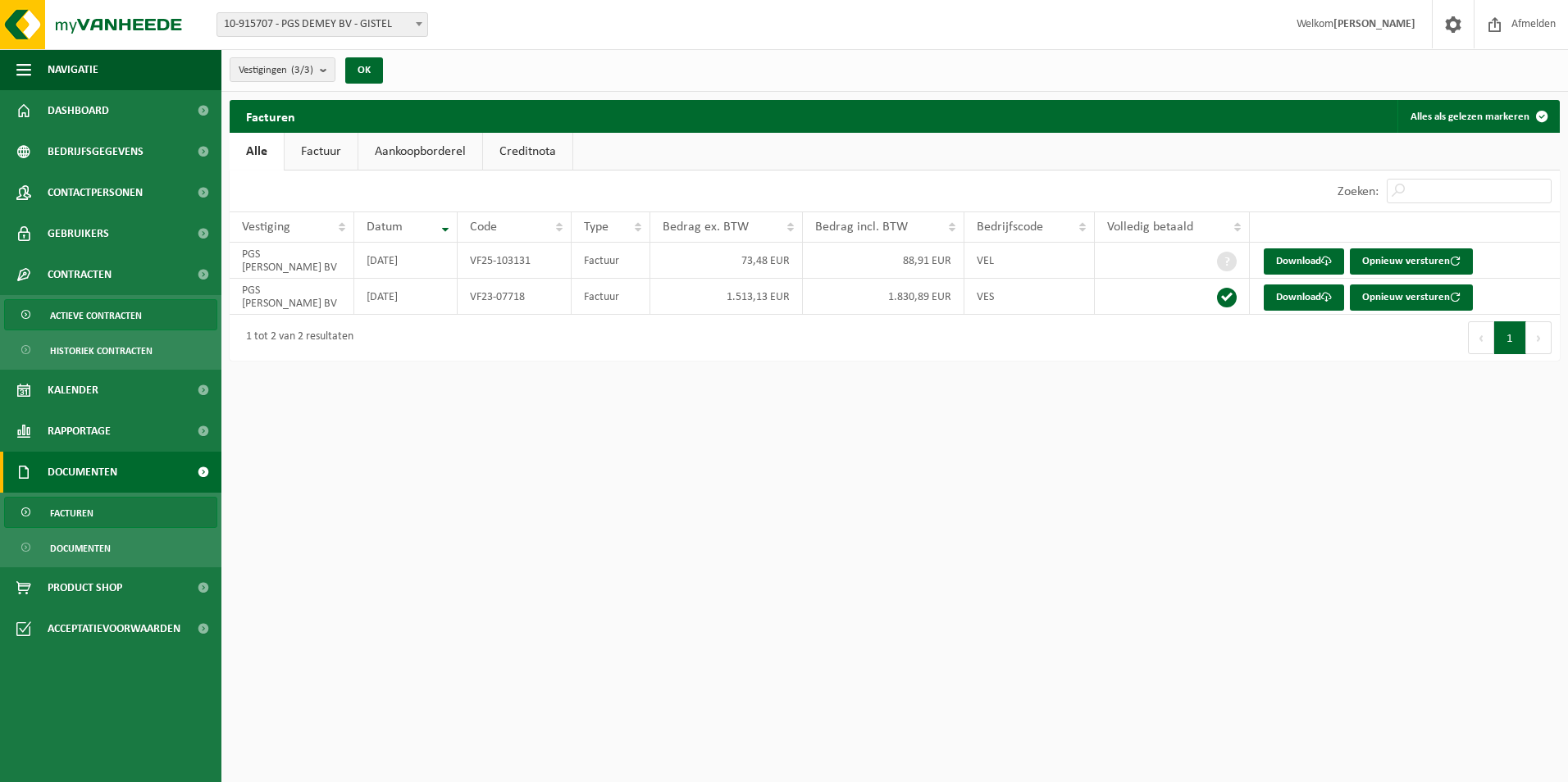
click at [104, 318] on span "Actieve contracten" at bounding box center [96, 316] width 92 height 31
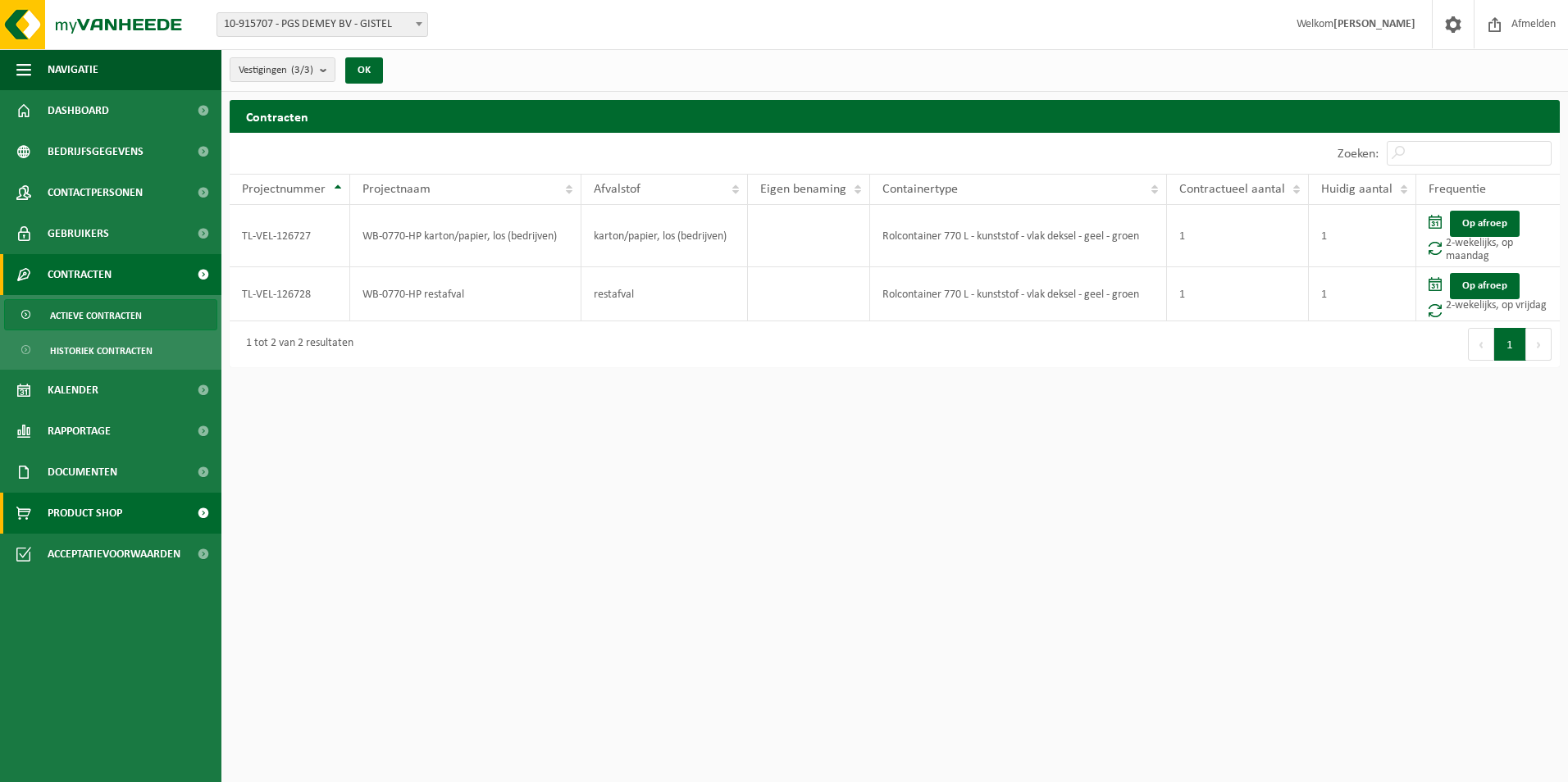
click at [100, 505] on span "Product Shop" at bounding box center [85, 513] width 74 height 41
